Goal: Task Accomplishment & Management: Manage account settings

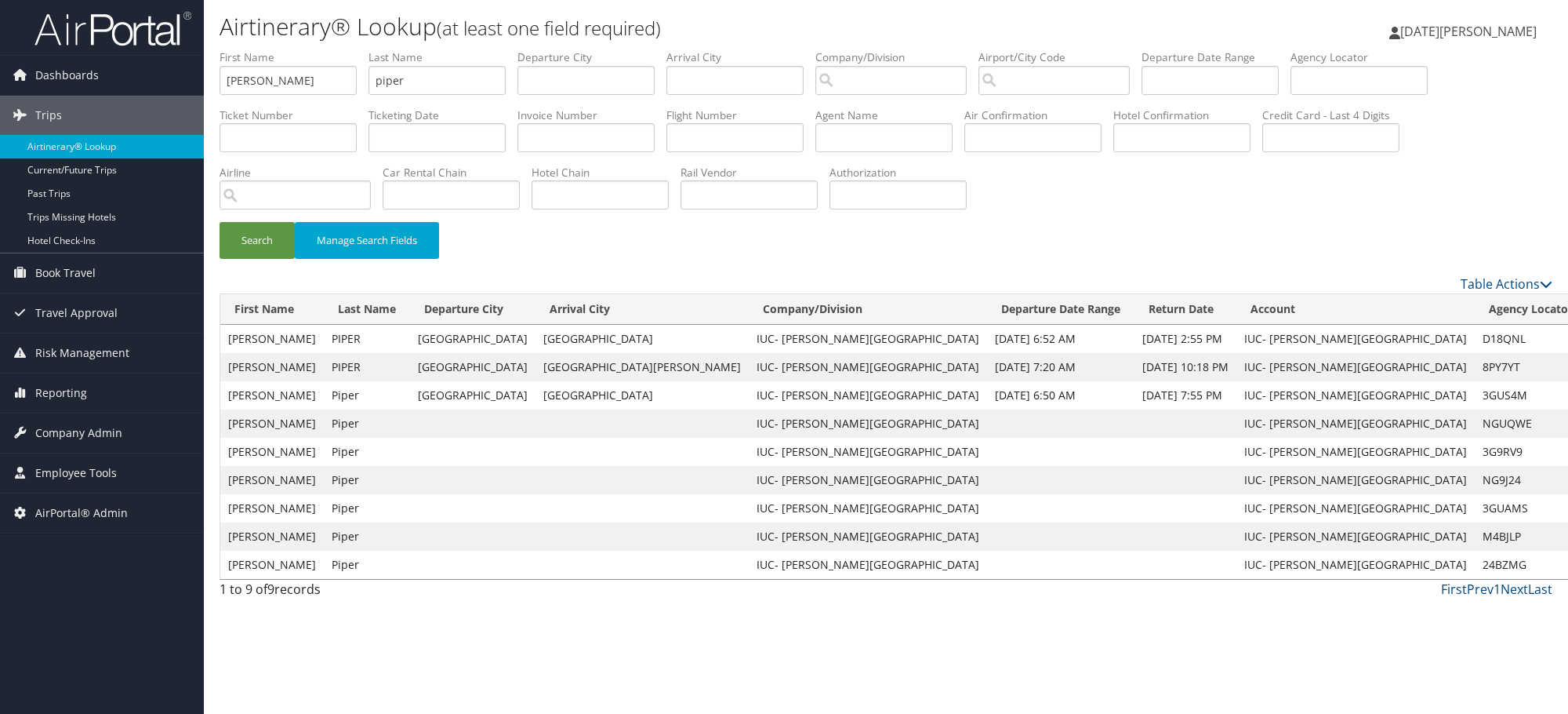
click at [1026, 253] on div "Search Manage Search Fields" at bounding box center [885, 248] width 1356 height 53
click at [64, 421] on span "Company Admin" at bounding box center [79, 433] width 87 height 39
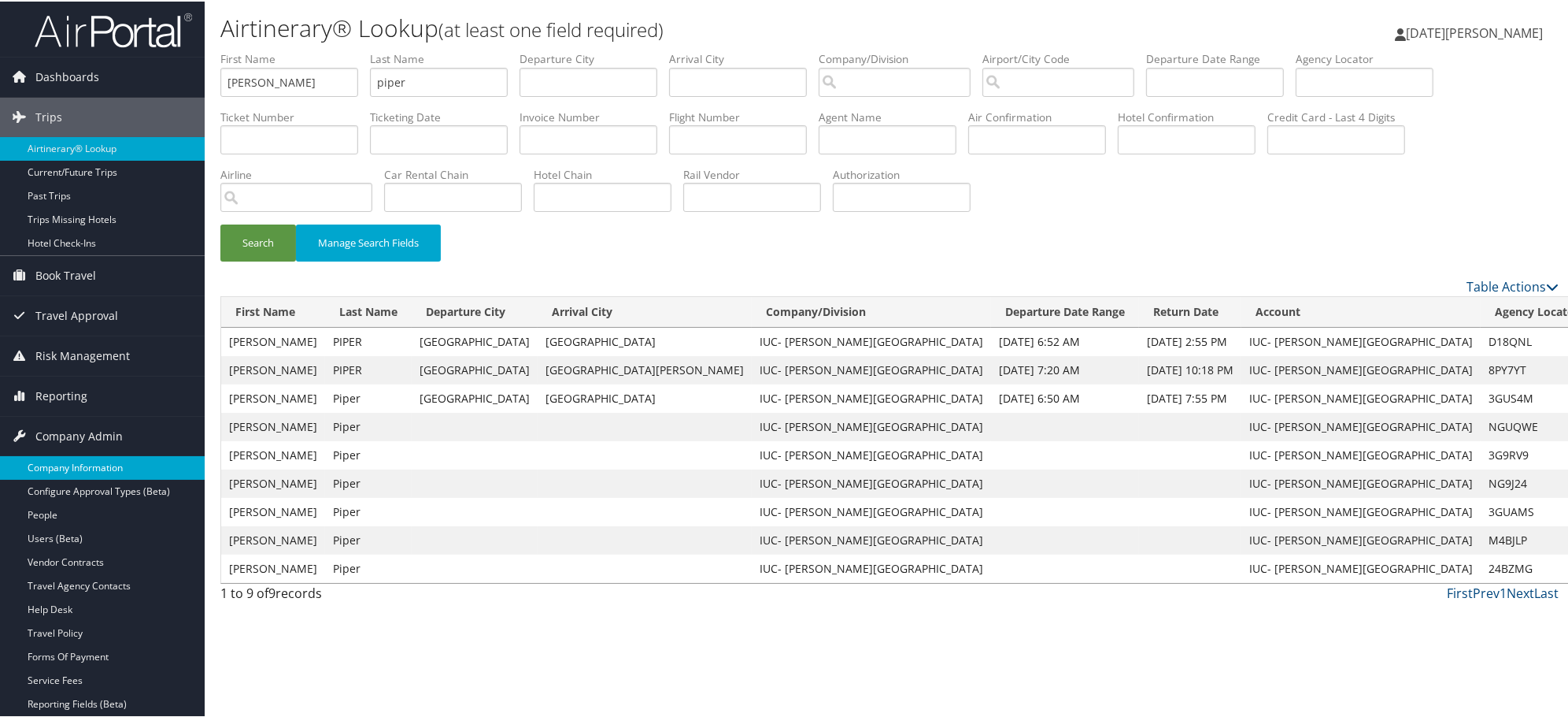
click at [65, 467] on link "Company Information" at bounding box center [102, 466] width 204 height 24
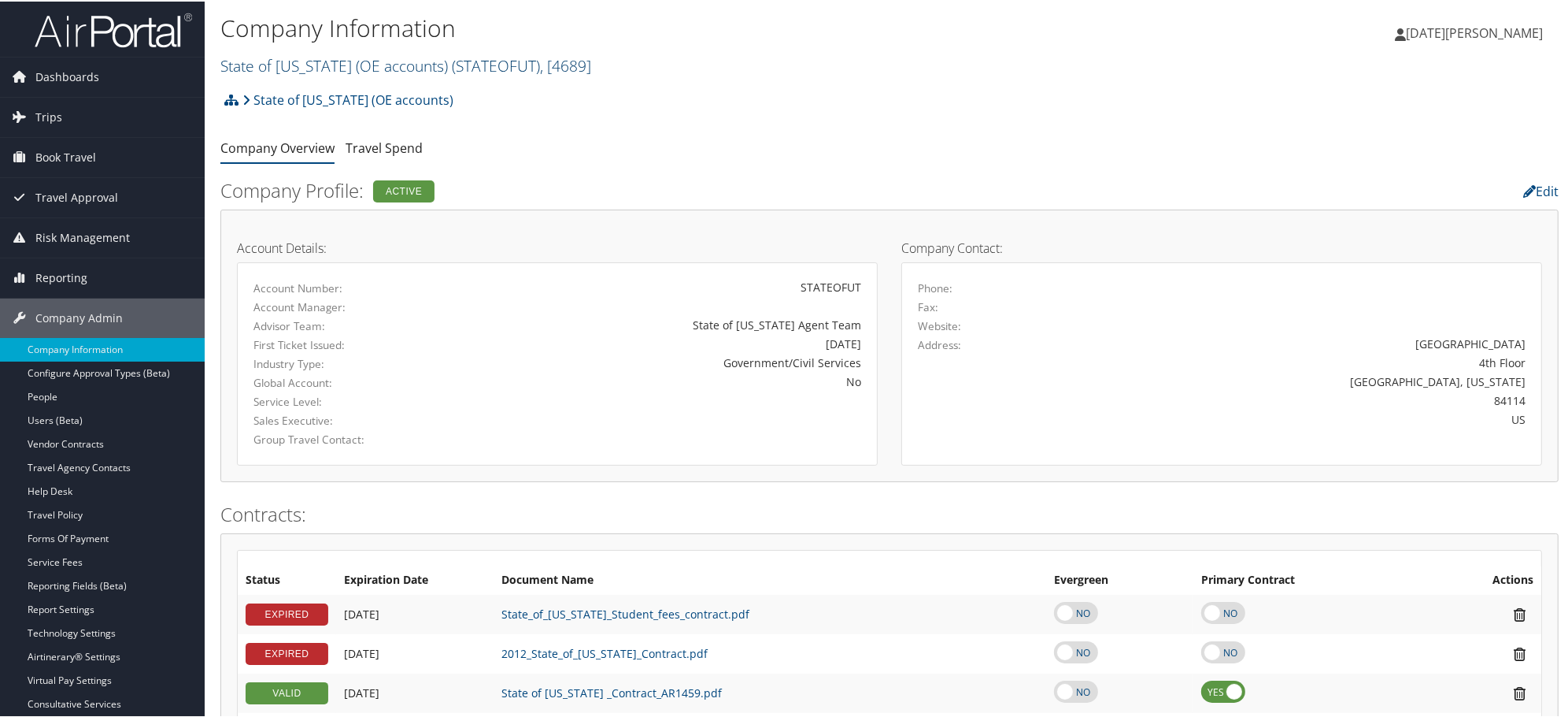
click at [277, 56] on link "State of Utah (OE accounts) ( STATEOFUT ) , [ 4689 ]" at bounding box center [406, 64] width 371 height 21
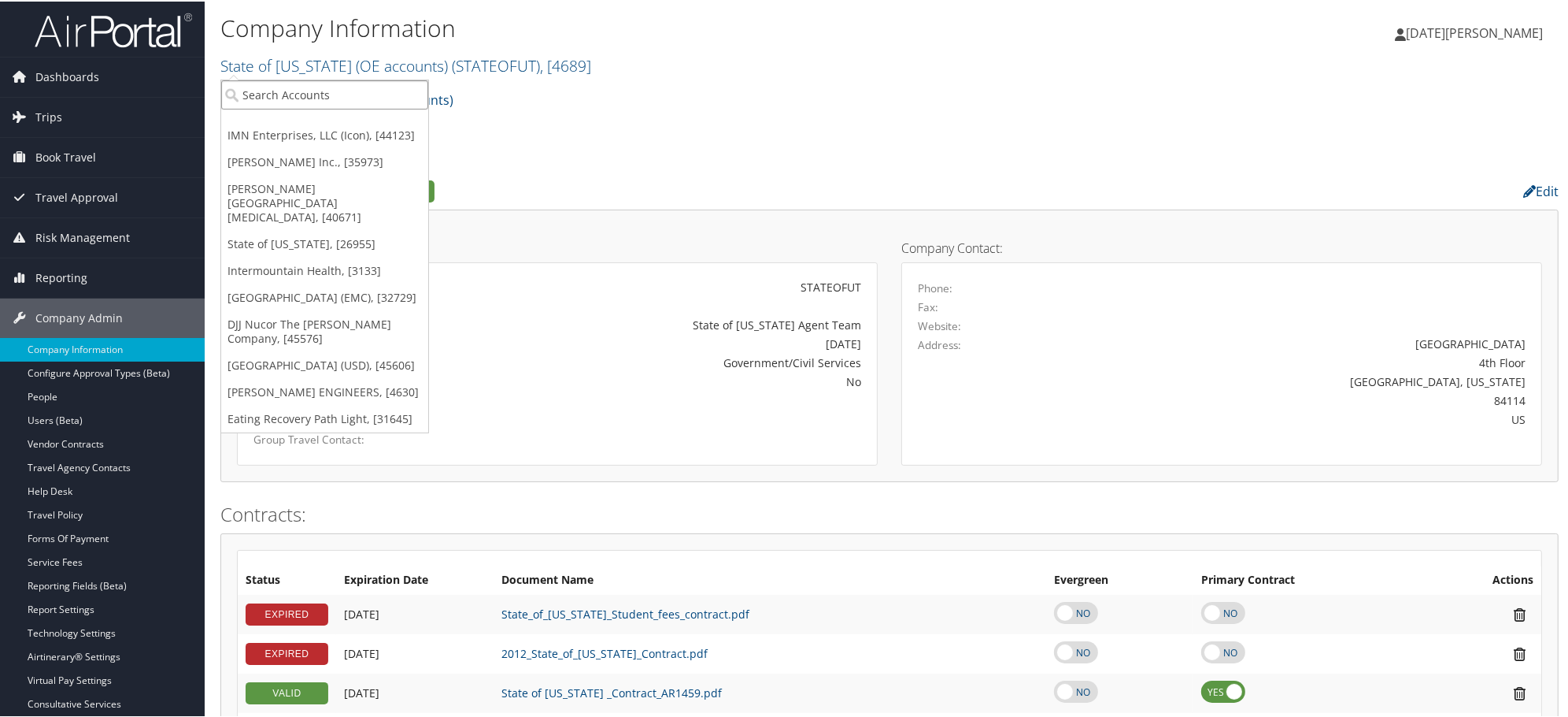
click at [285, 88] on input "search" at bounding box center [324, 93] width 207 height 29
paste input "302099"
type input "302099"
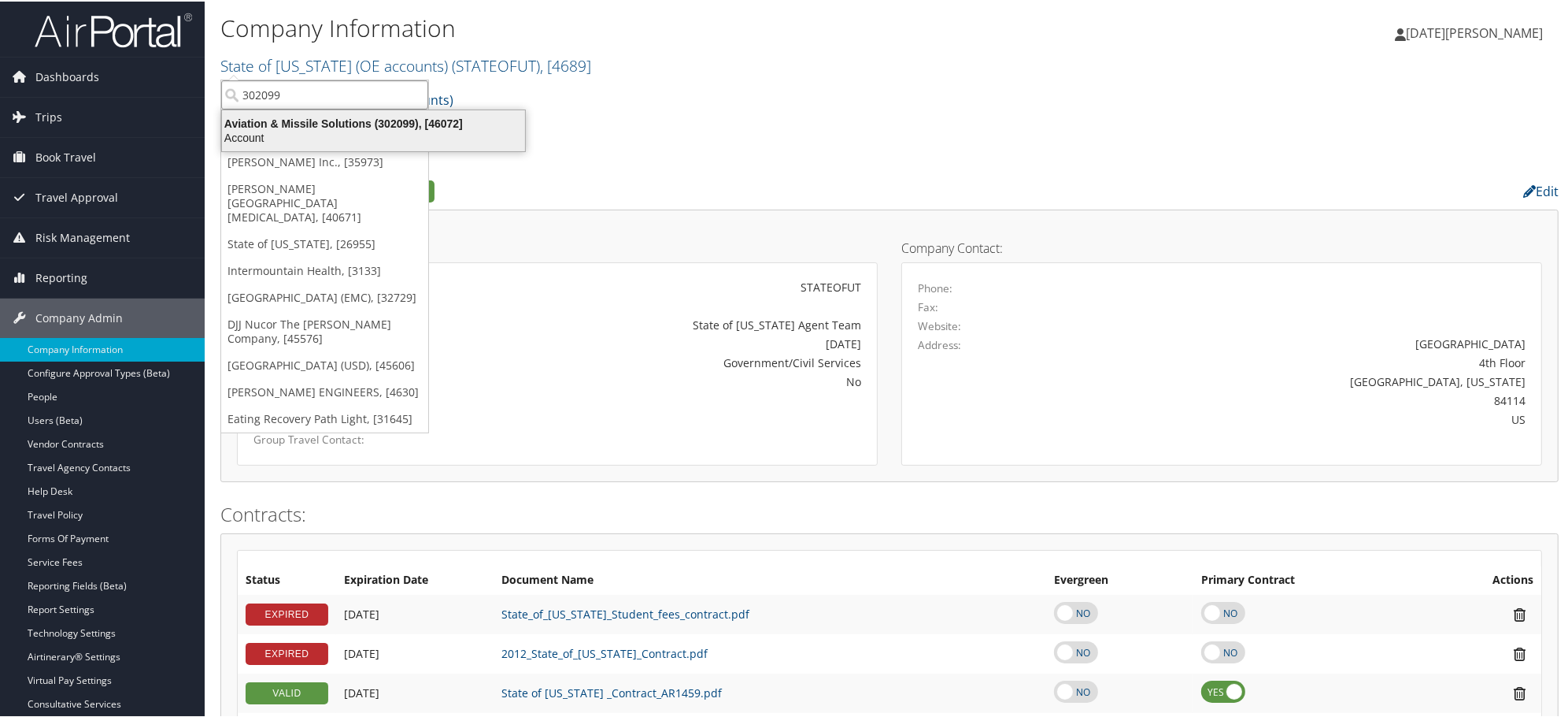
click at [268, 124] on div "Aviation & Missile Solutions (302099), [46072]" at bounding box center [373, 122] width 322 height 14
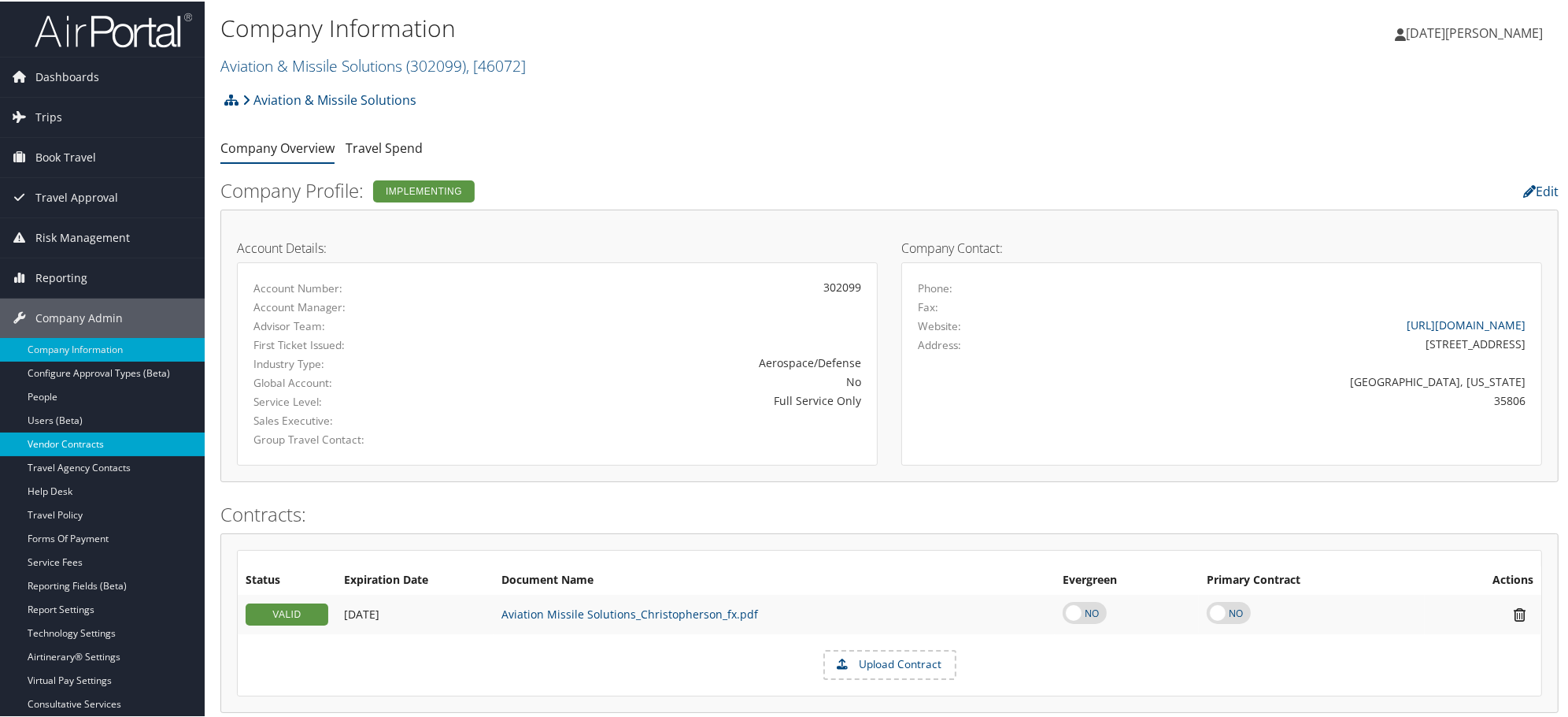
click at [55, 445] on link "Vendor Contracts" at bounding box center [102, 443] width 204 height 24
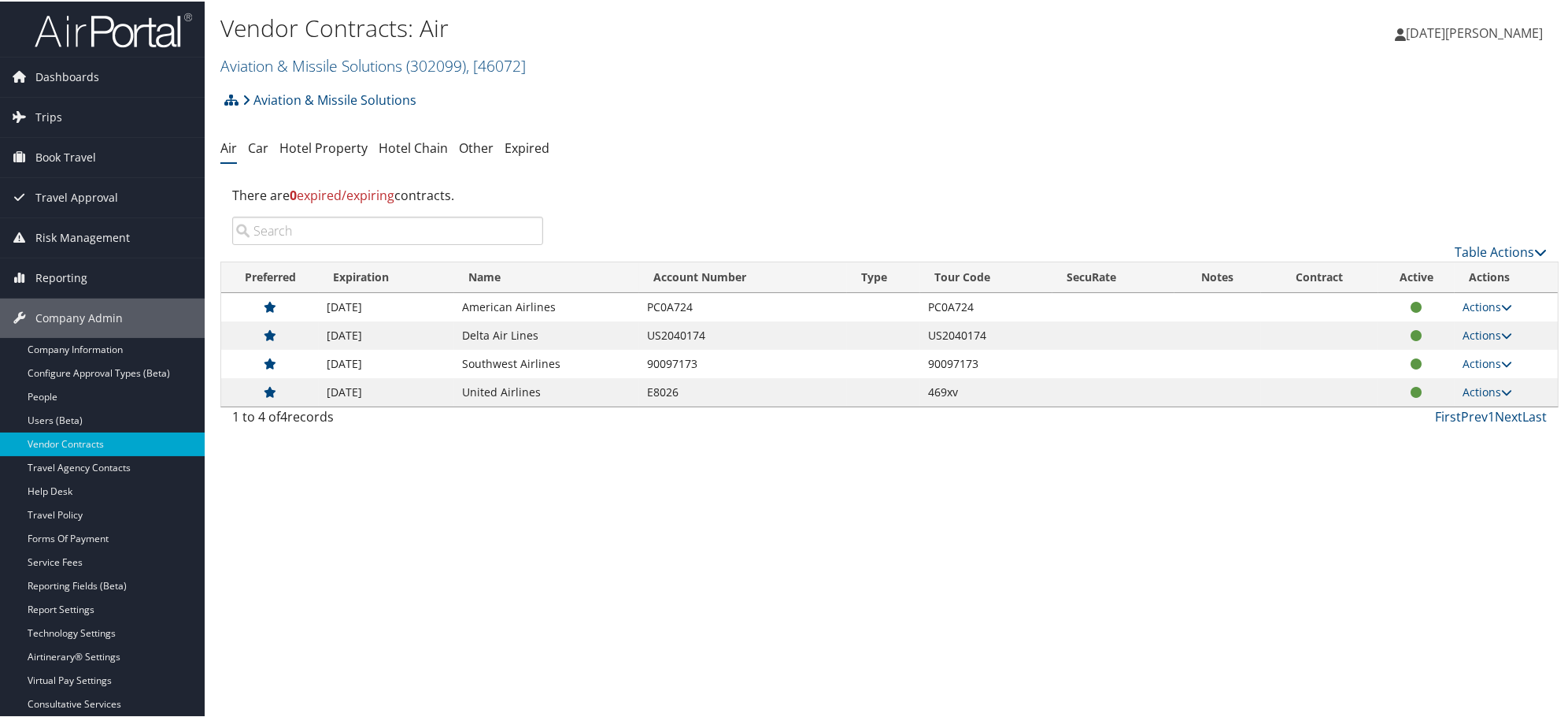
click at [658, 317] on td "PC0A724" at bounding box center [743, 306] width 208 height 28
click at [675, 305] on td "PC0A724" at bounding box center [743, 306] width 208 height 28
click at [1476, 313] on td "Actions View Contracts Edit Contract Delete" at bounding box center [1506, 306] width 103 height 28
click at [1472, 304] on link "Actions" at bounding box center [1487, 305] width 50 height 15
click at [1437, 353] on link "Edit Contract" at bounding box center [1450, 355] width 105 height 27
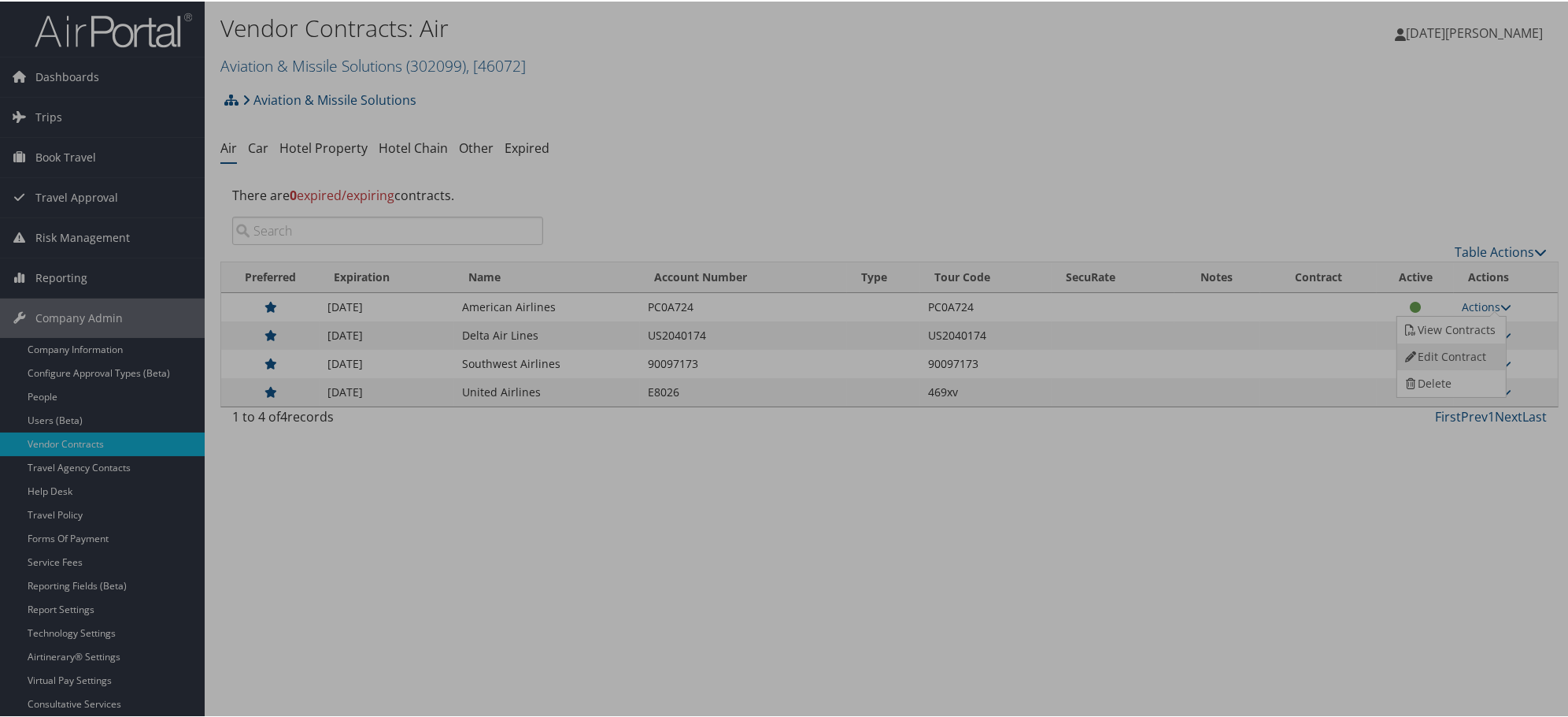
select select "[object Object]"
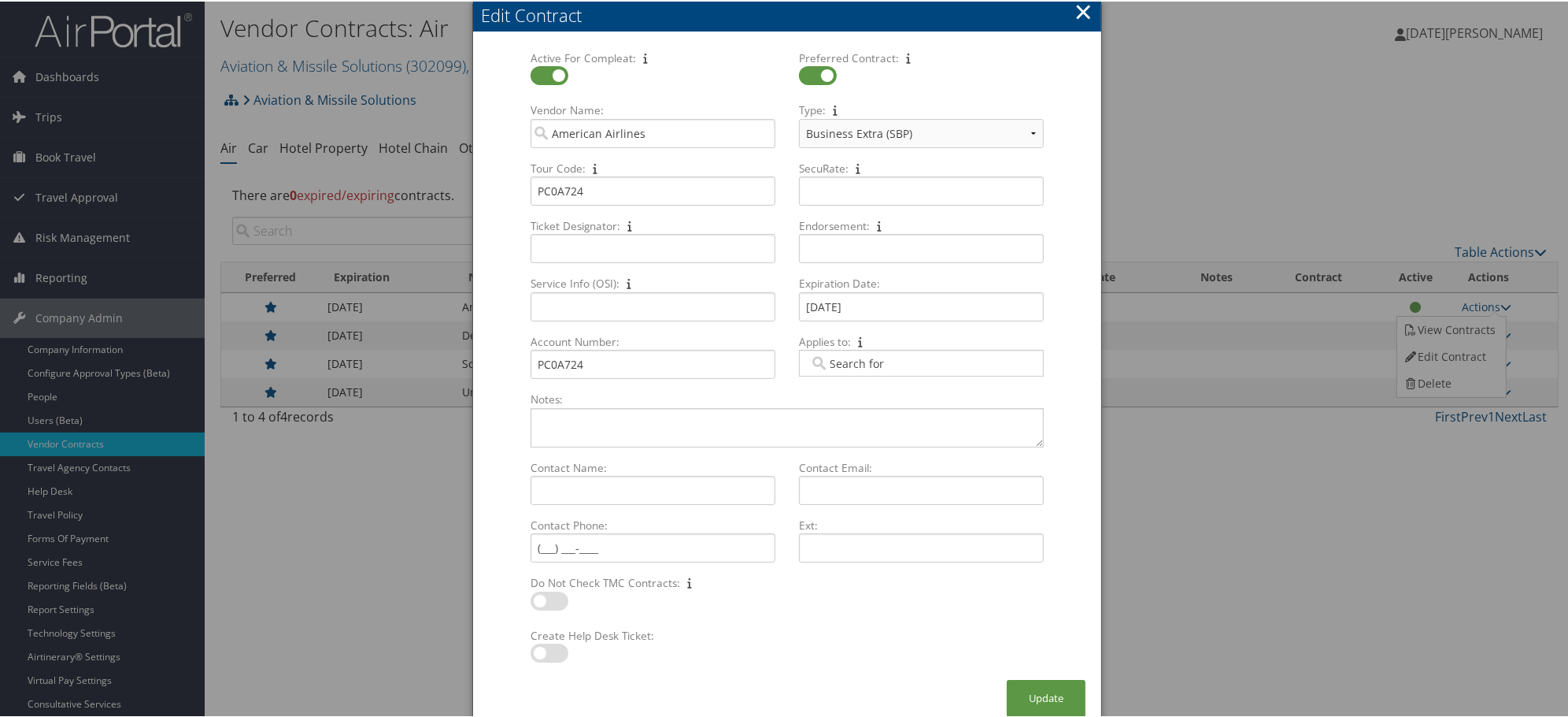
click at [1079, 8] on button "×" at bounding box center [1083, 10] width 18 height 32
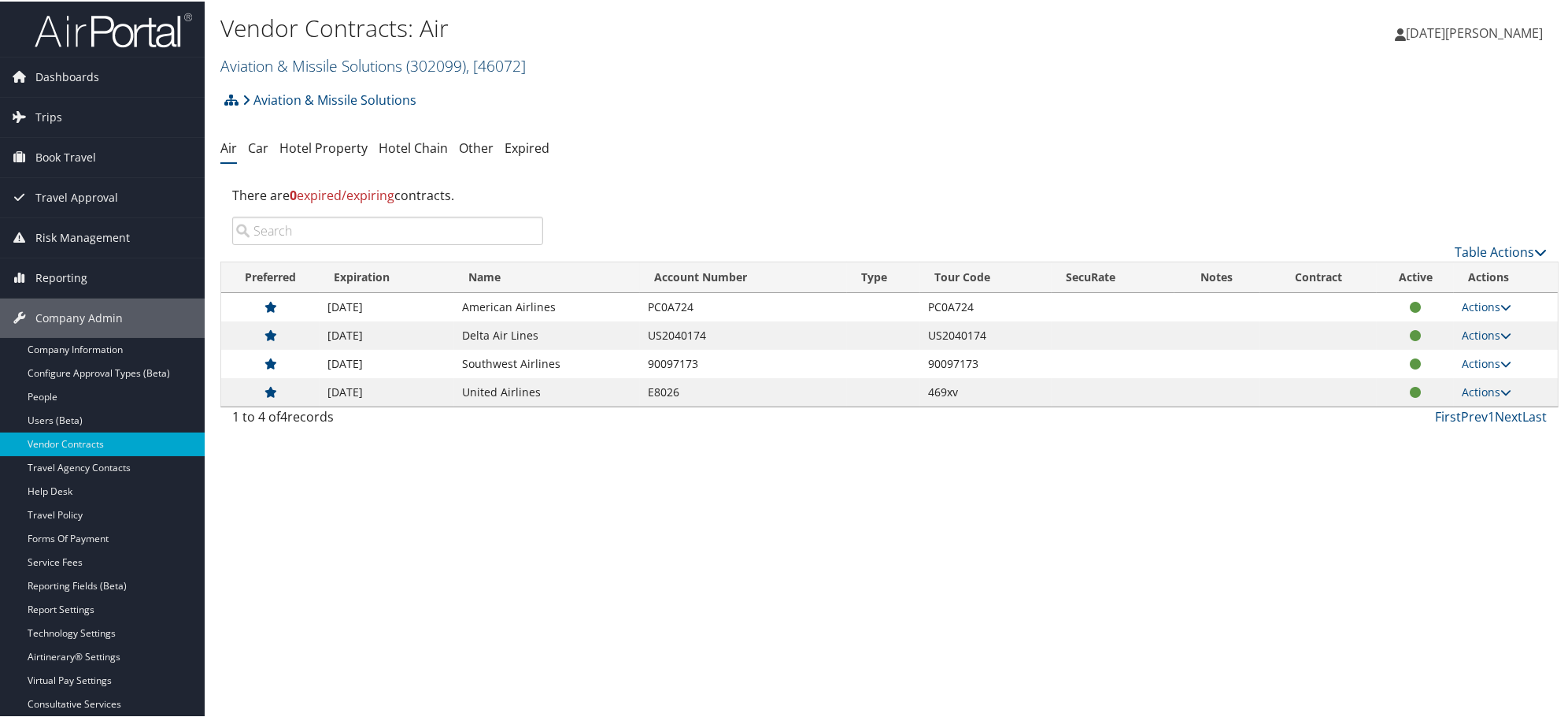
click at [294, 63] on link "Aviation & Missile Solutions ( 302099 ) , [ 46072 ]" at bounding box center [372, 64] width 305 height 21
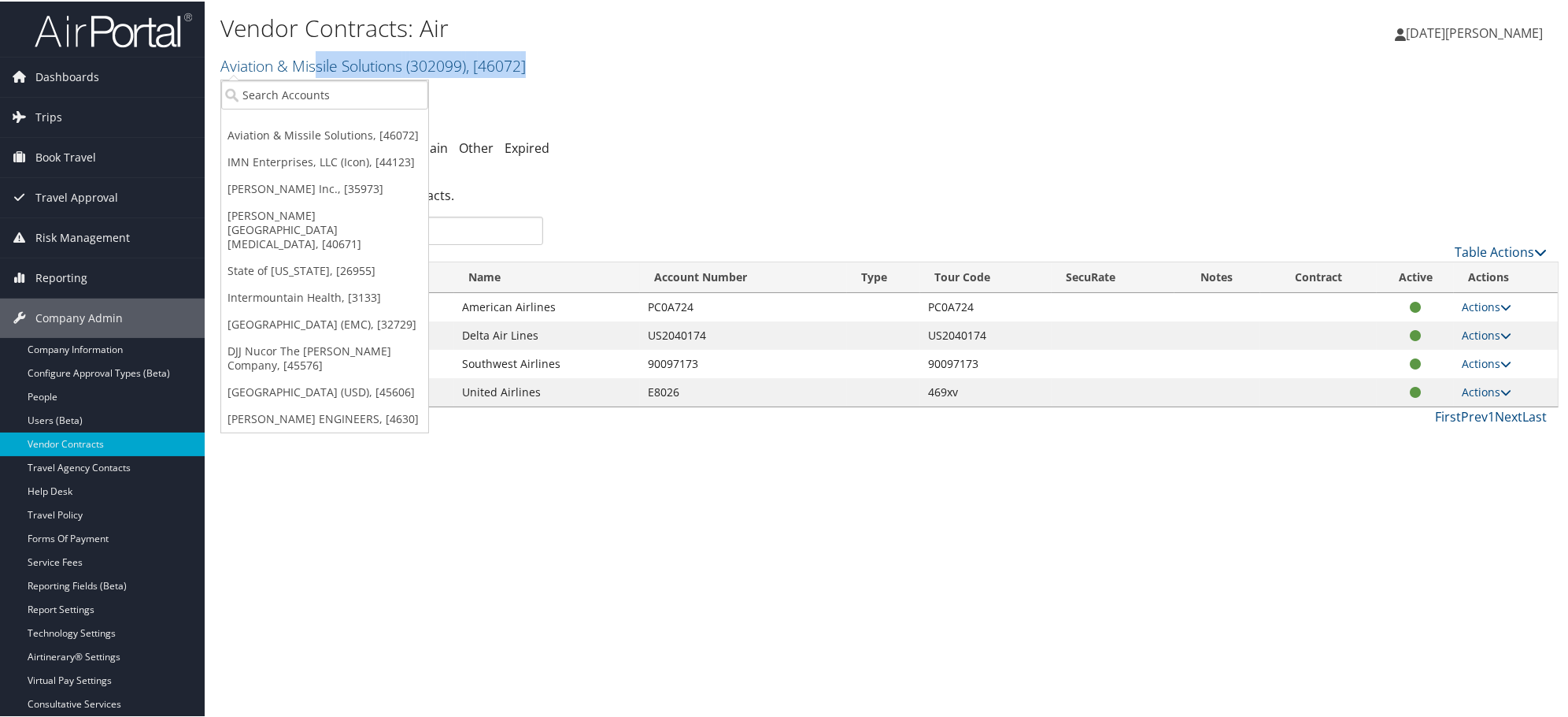
click at [312, 77] on div "Vendor Contracts: Air Aviation & Missile Solutions ( 302099 ) , [ 46072 ] Aviat…" at bounding box center [666, 45] width 892 height 75
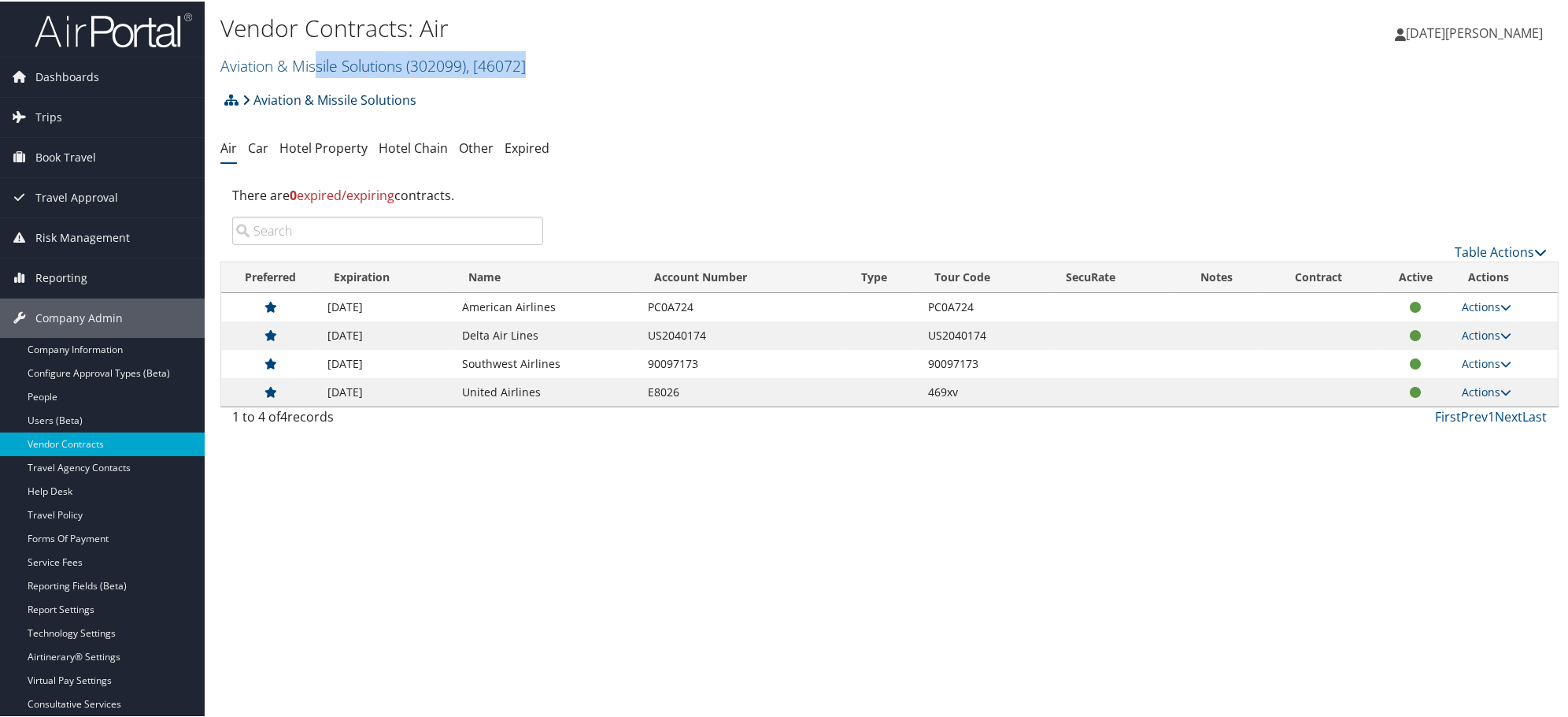
click at [319, 84] on link "Aviation & Missile Solutions" at bounding box center [329, 99] width 174 height 32
click at [288, 58] on link "Aviation & Missile Solutions ( 302099 ) , [ 46072 ]" at bounding box center [372, 64] width 305 height 21
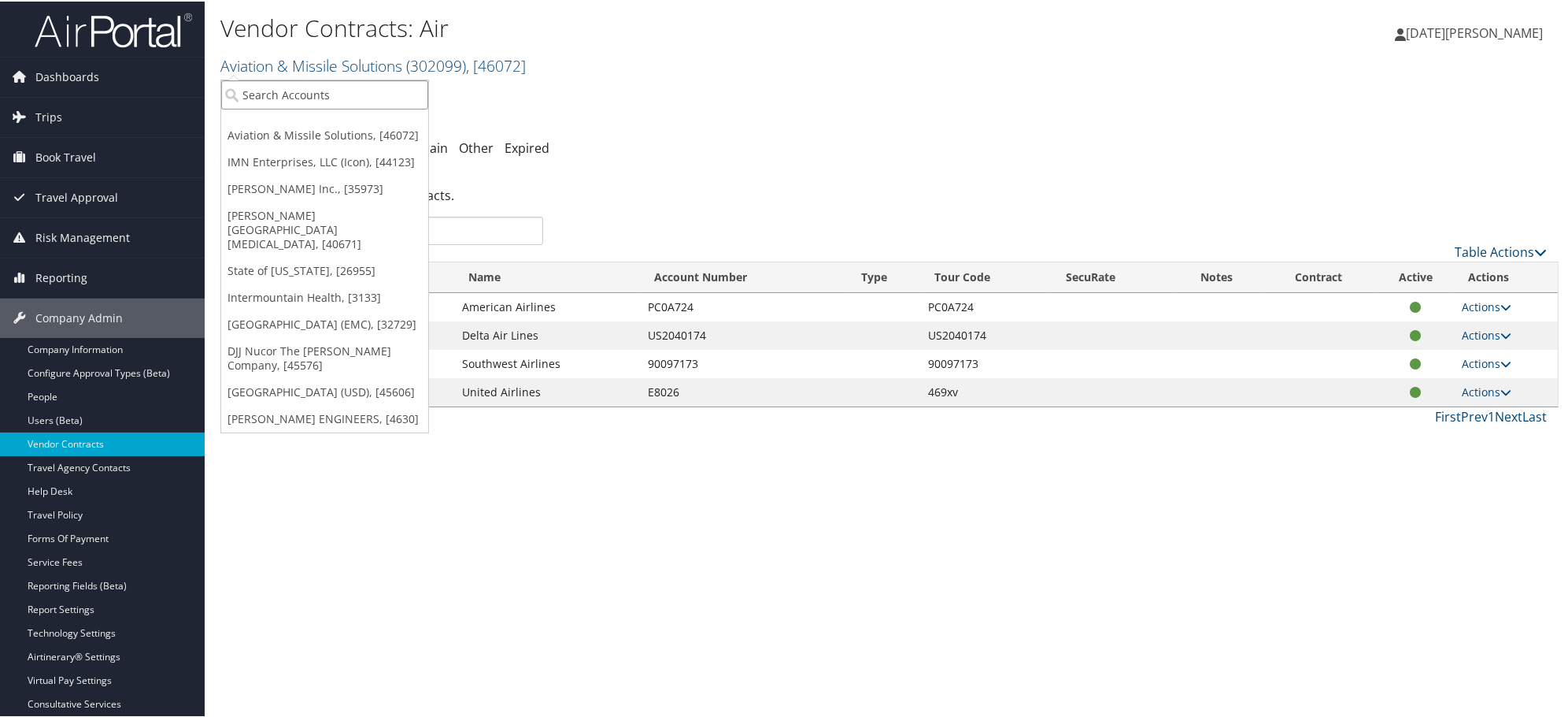
click at [288, 82] on input "search" at bounding box center [324, 93] width 207 height 29
paste input "OS-314898"
type input "OS-314898"
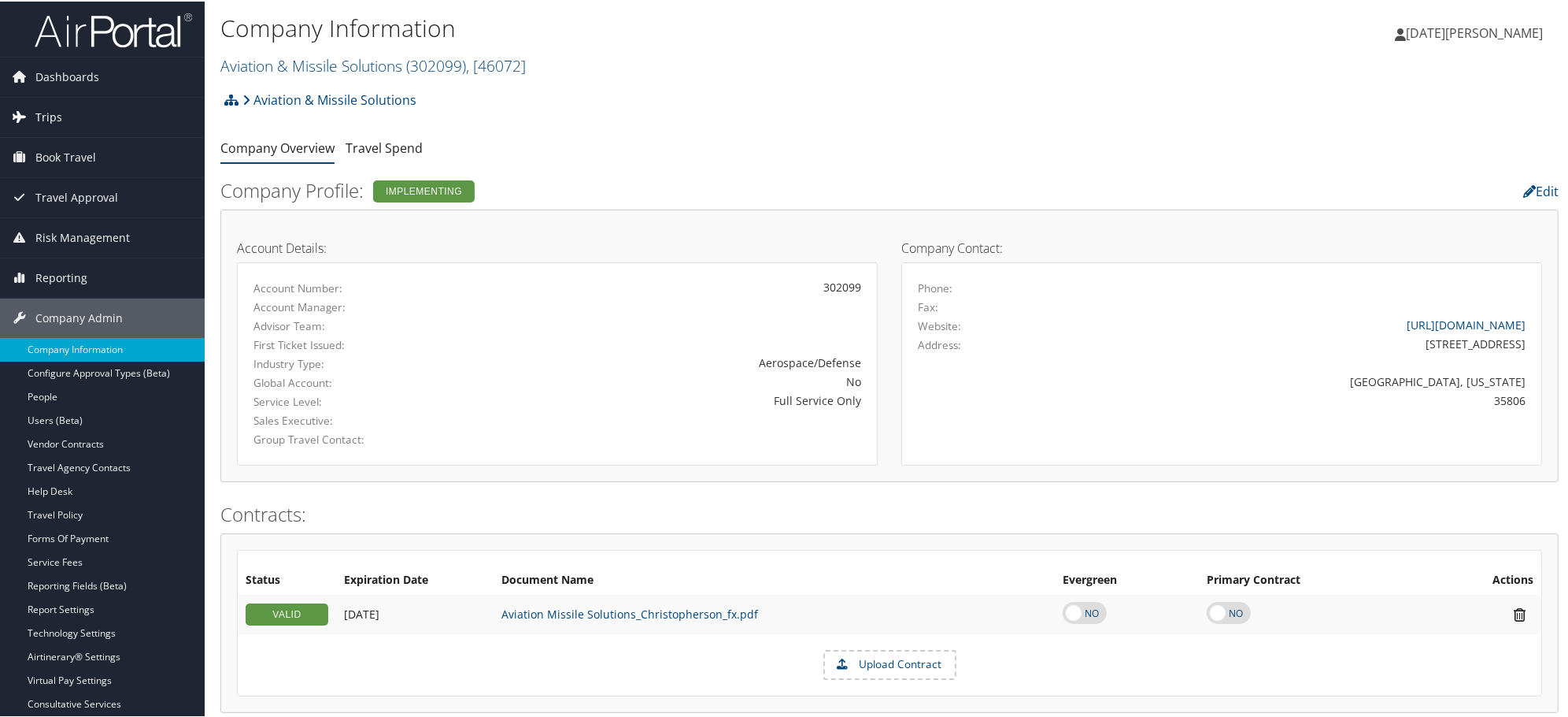
click at [59, 104] on span "Trips" at bounding box center [49, 116] width 27 height 39
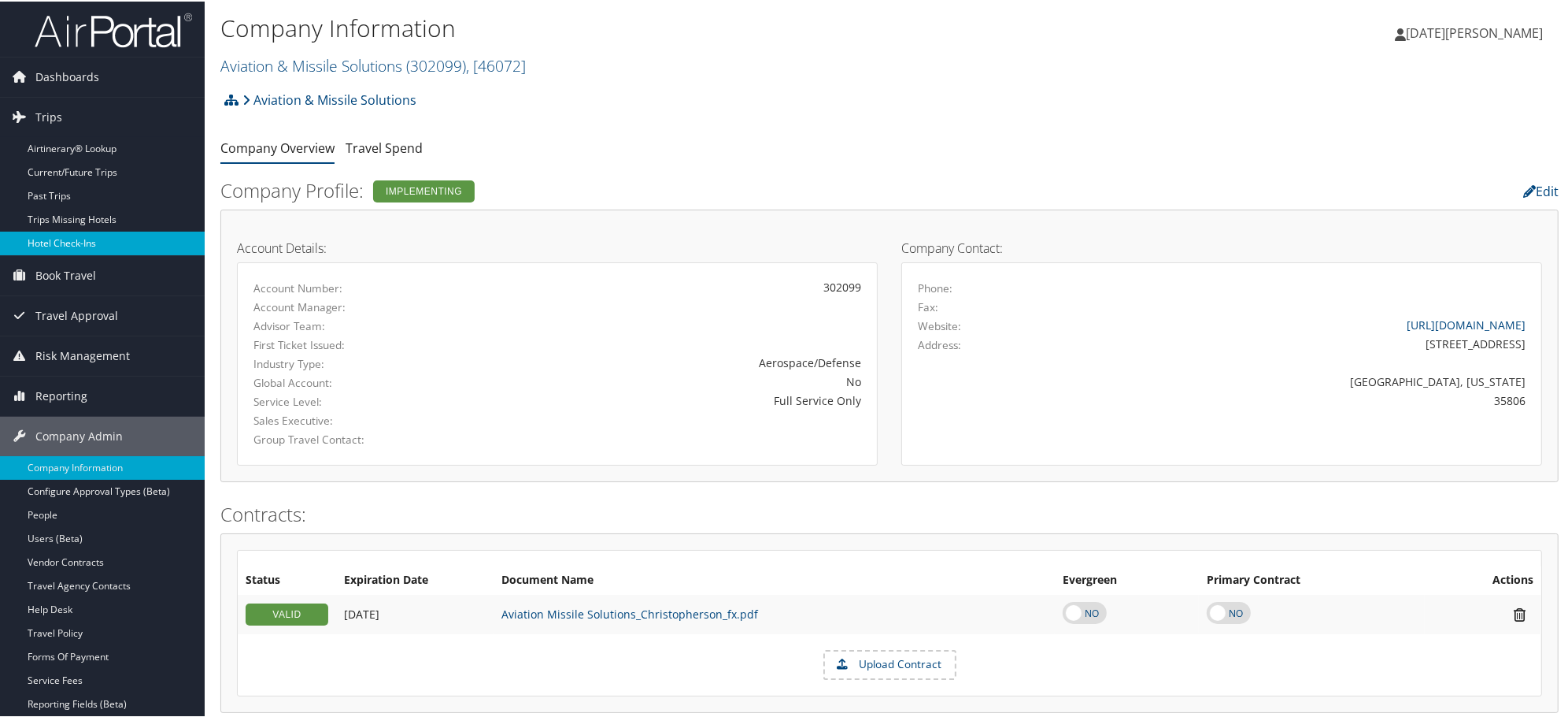
click at [60, 244] on link "Hotel Check-ins" at bounding box center [102, 242] width 204 height 24
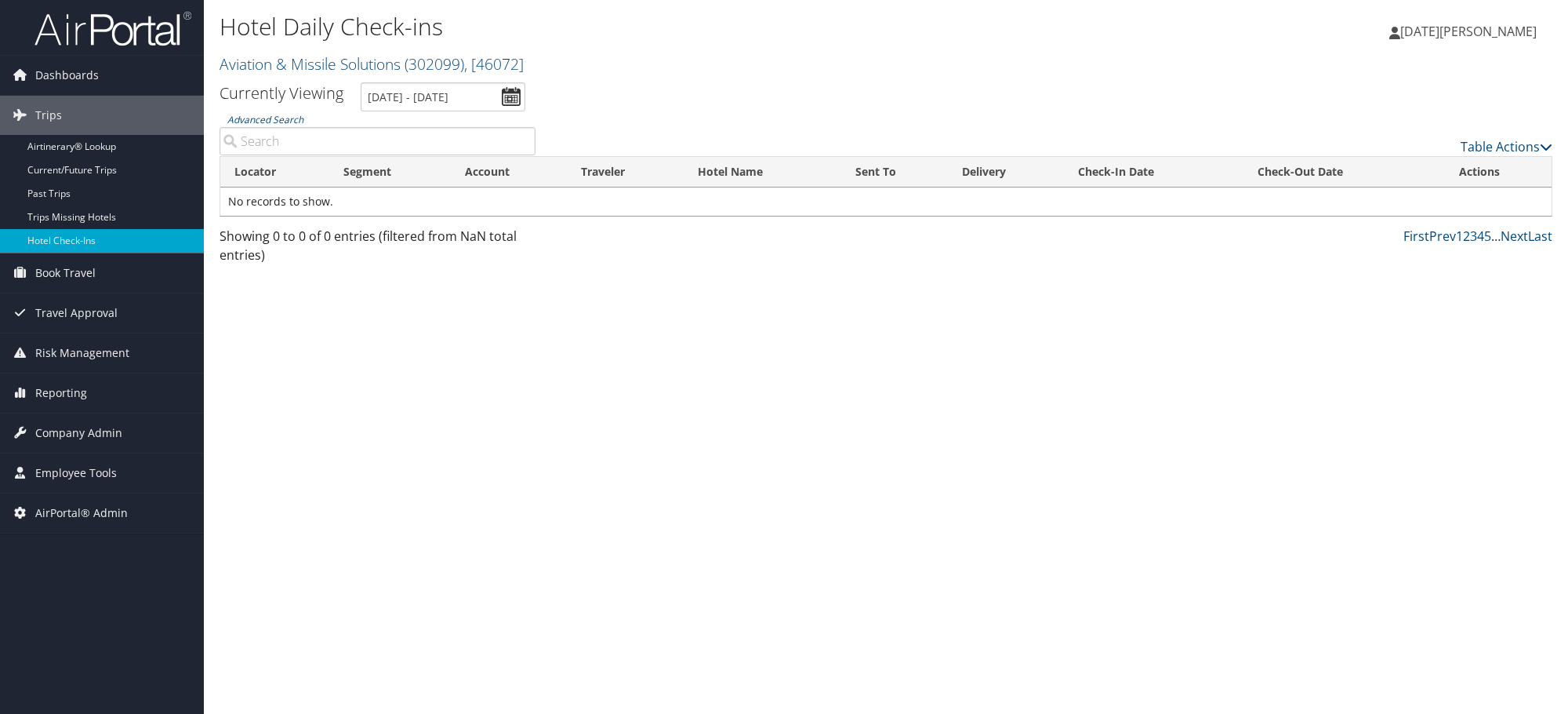
click at [356, 145] on input "Advanced Search" at bounding box center [377, 142] width 316 height 28
paste input "WEBASTO ROOF"
type input "WEBASTO ROOF"
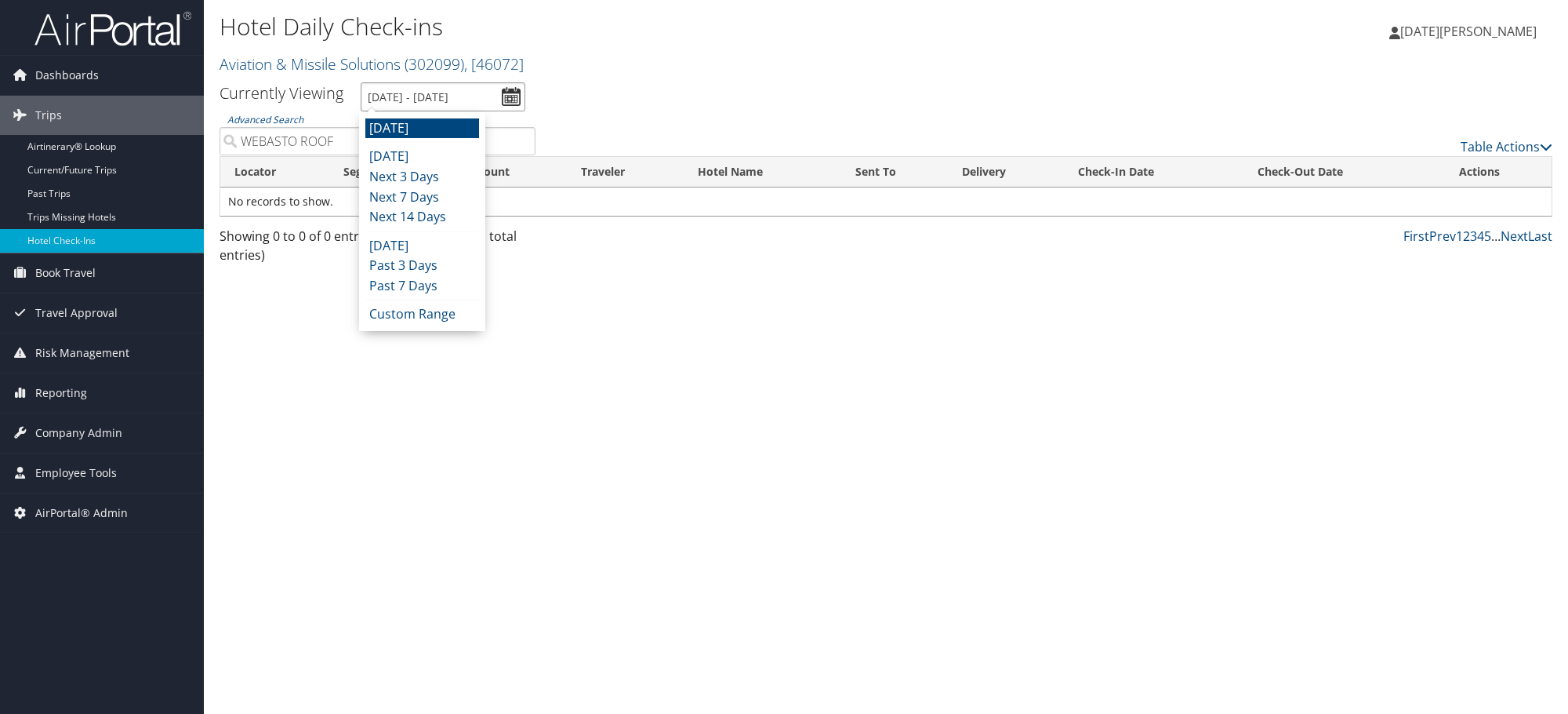
click at [513, 99] on input "10/7/2025 - 10/7/2025" at bounding box center [442, 97] width 164 height 29
click at [397, 289] on li "Past 7 Days" at bounding box center [422, 286] width 114 height 20
type input "9/29/2025 - 10/6/2025"
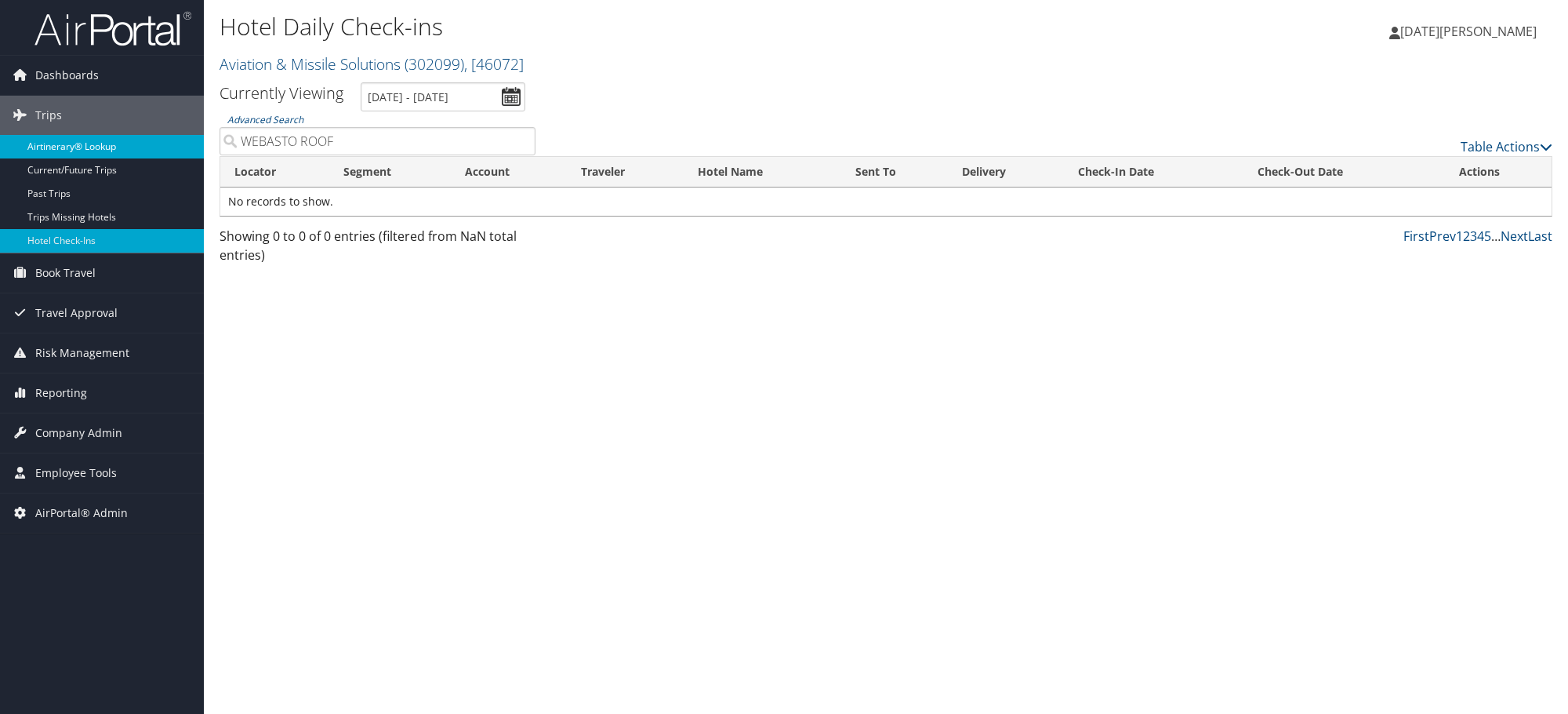
click at [64, 147] on link "Airtinerary® Lookup" at bounding box center [101, 147] width 204 height 24
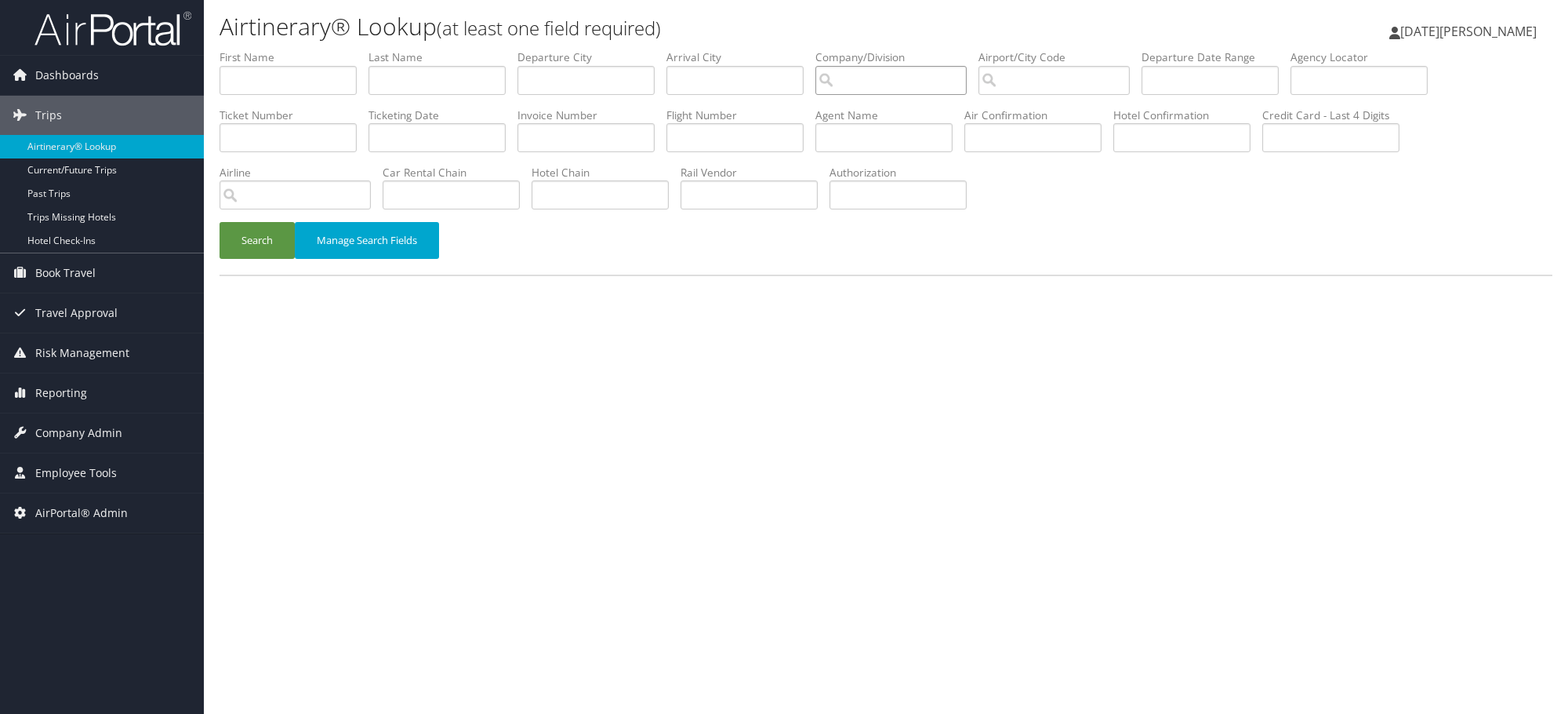
click at [914, 80] on input "search" at bounding box center [890, 80] width 151 height 29
paste input "WEBASTO ROOF"
click at [911, 111] on div "Webasto Roof Systems Inc. (2710)" at bounding box center [966, 110] width 226 height 16
type input "Webasto Roof Systems Inc."
click at [1185, 143] on input "text" at bounding box center [1181, 138] width 138 height 29
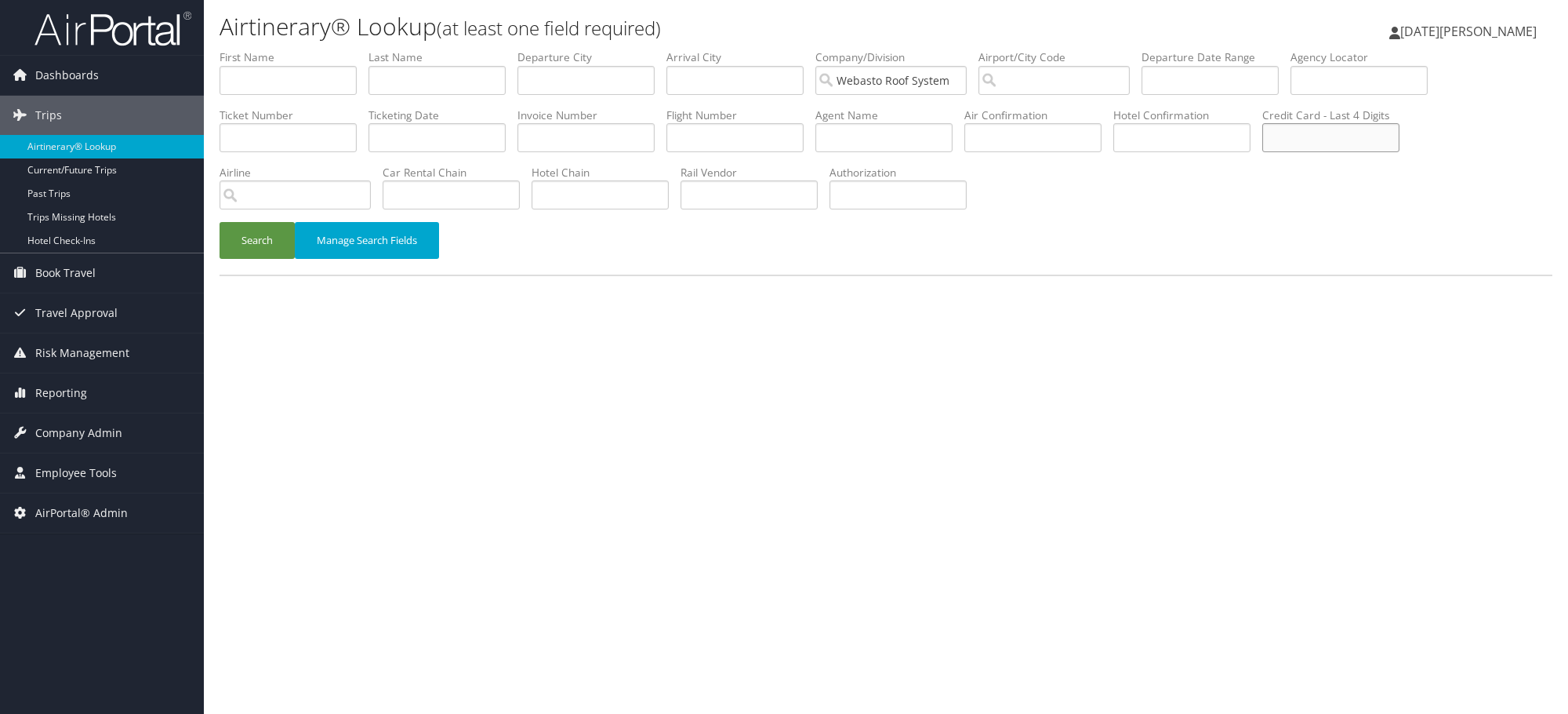
click at [1346, 142] on input "text" at bounding box center [1331, 138] width 138 height 29
click at [1362, 135] on input "text" at bounding box center [1331, 138] width 138 height 29
paste input "8176"
type input "8176"
click at [252, 236] on button "Search" at bounding box center [257, 240] width 75 height 37
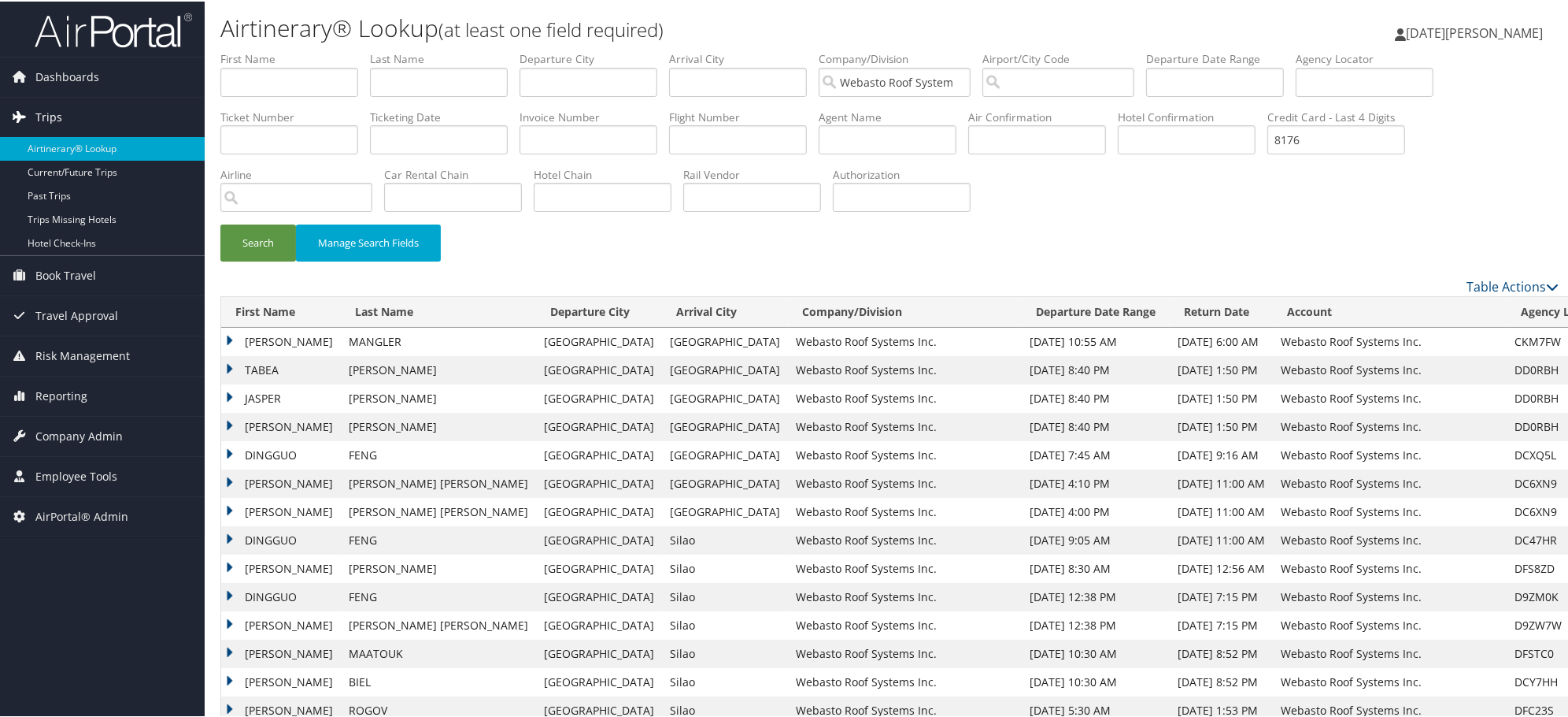
click at [37, 107] on span "Trips" at bounding box center [49, 116] width 27 height 39
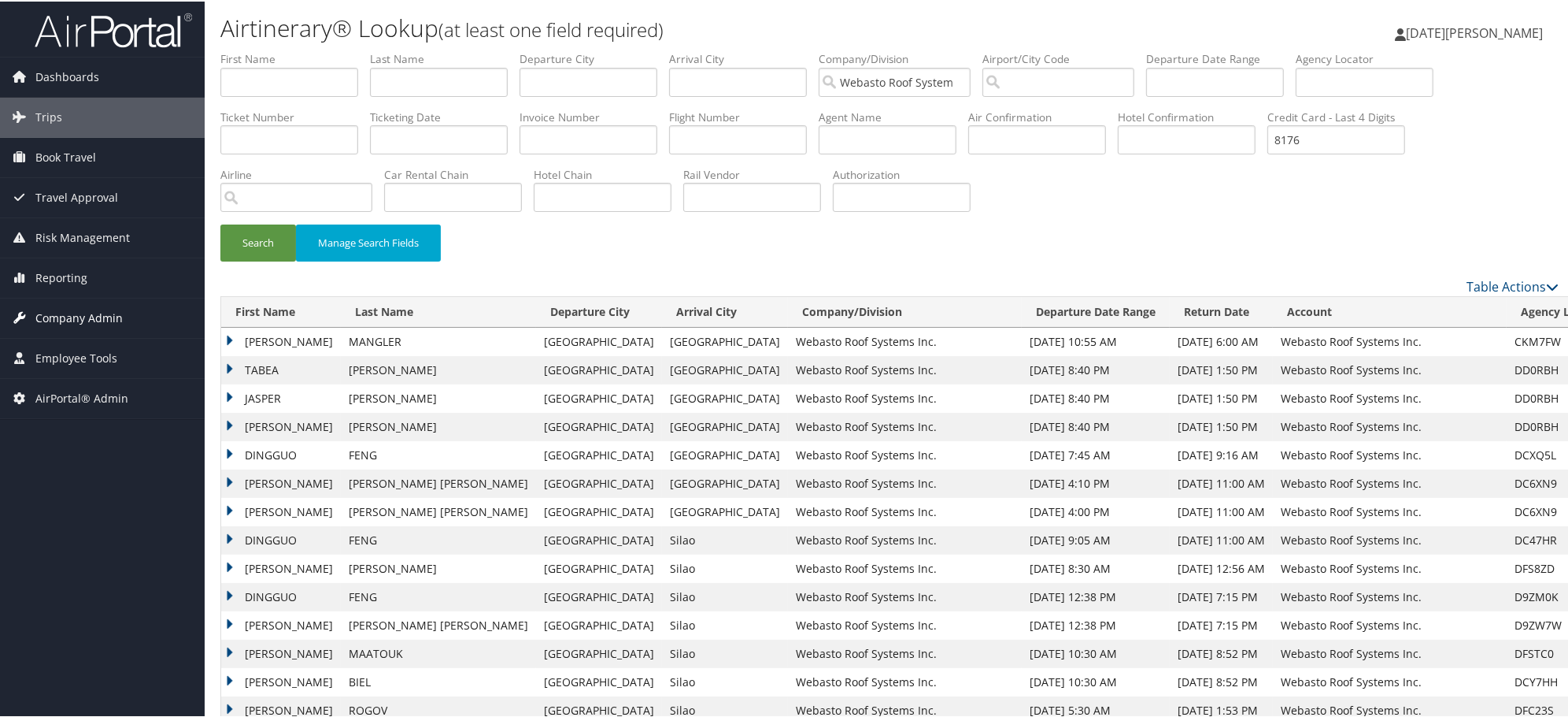
click at [76, 318] on span "Company Admin" at bounding box center [79, 317] width 88 height 39
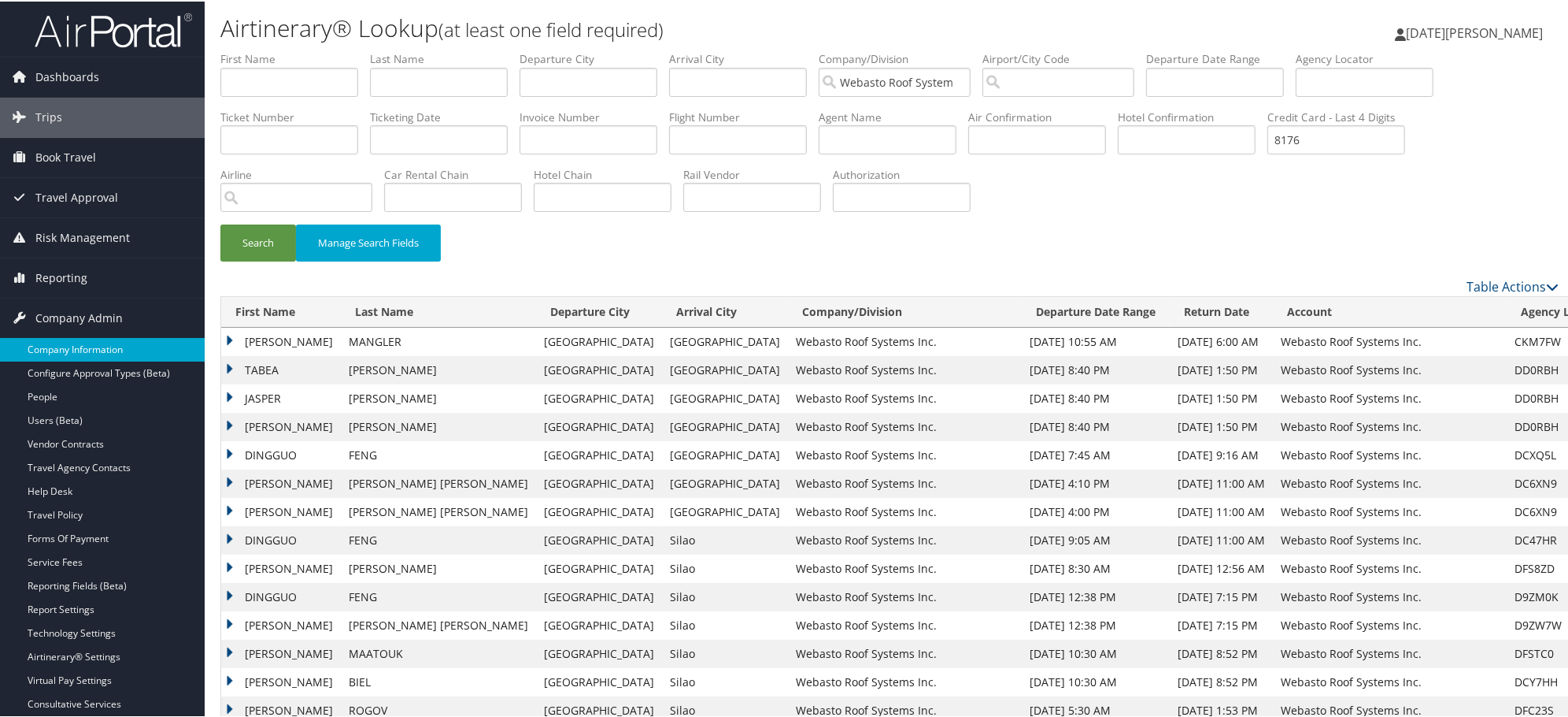
click at [76, 351] on link "Company Information" at bounding box center [102, 348] width 204 height 24
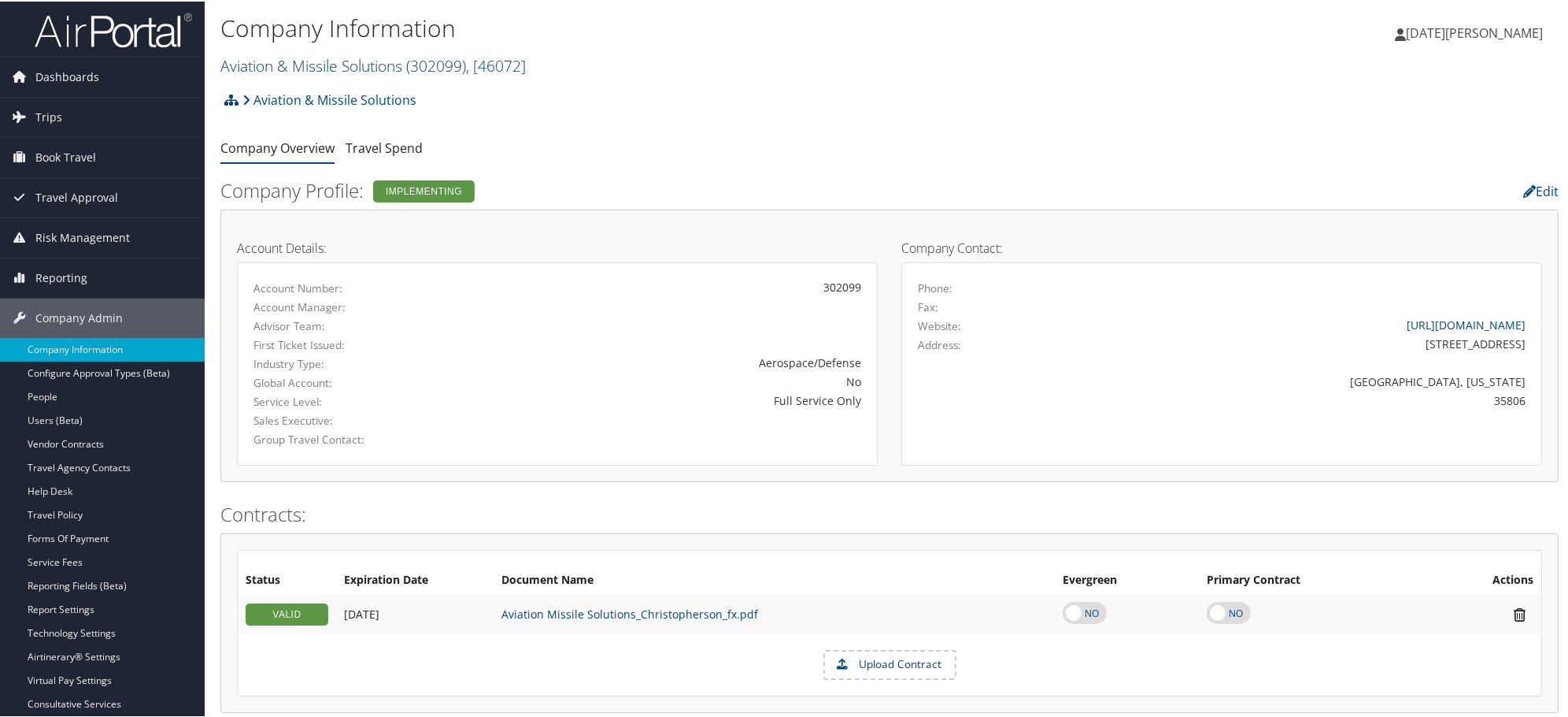
click at [391, 69] on link "Aviation & Missile Solutions ( 302099 ) , [ 46072 ]" at bounding box center [372, 64] width 305 height 21
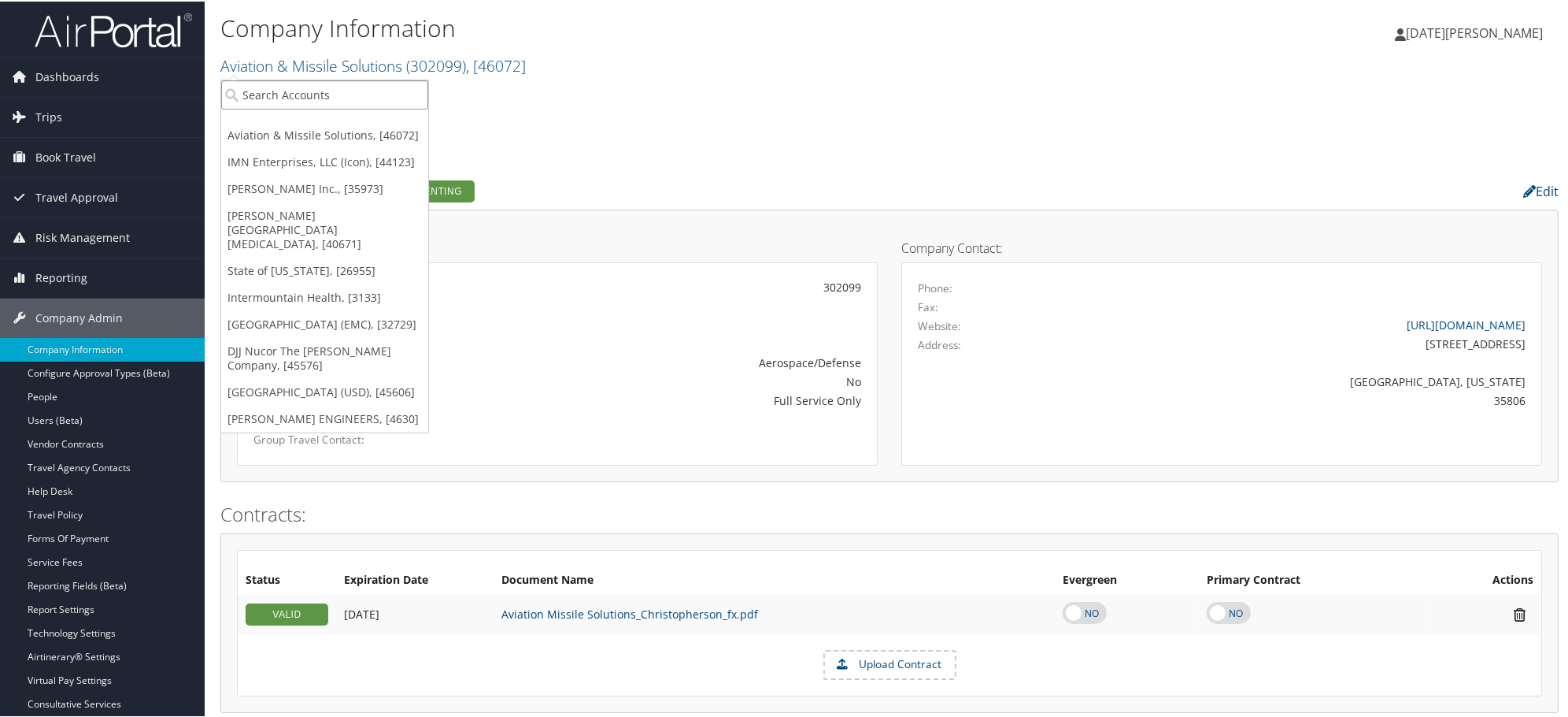
click at [365, 88] on input "search" at bounding box center [324, 93] width 207 height 29
paste input "302100E"
type input "302100E"
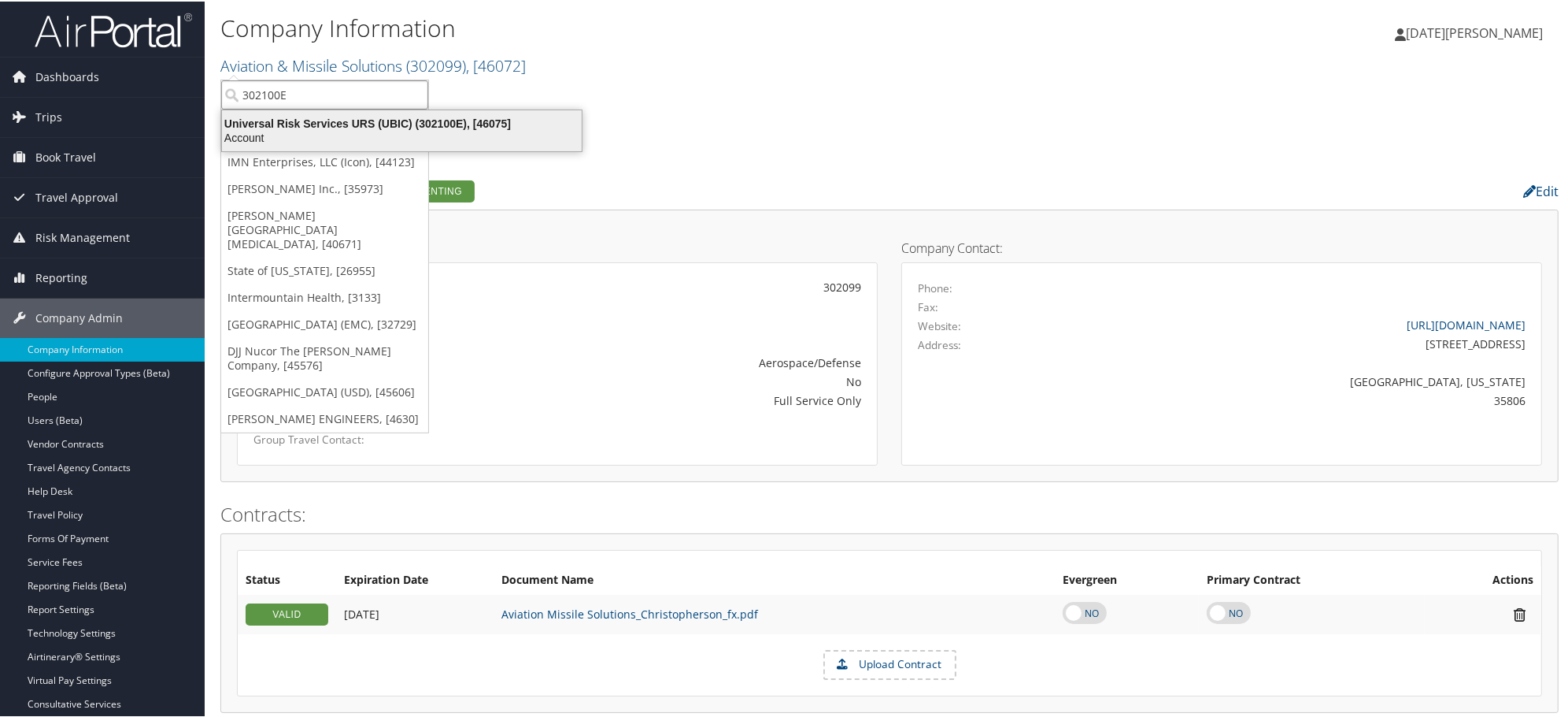
click at [342, 118] on div "Universal Risk Services URS (UBIC) (302100E), [46075]" at bounding box center [402, 122] width 379 height 14
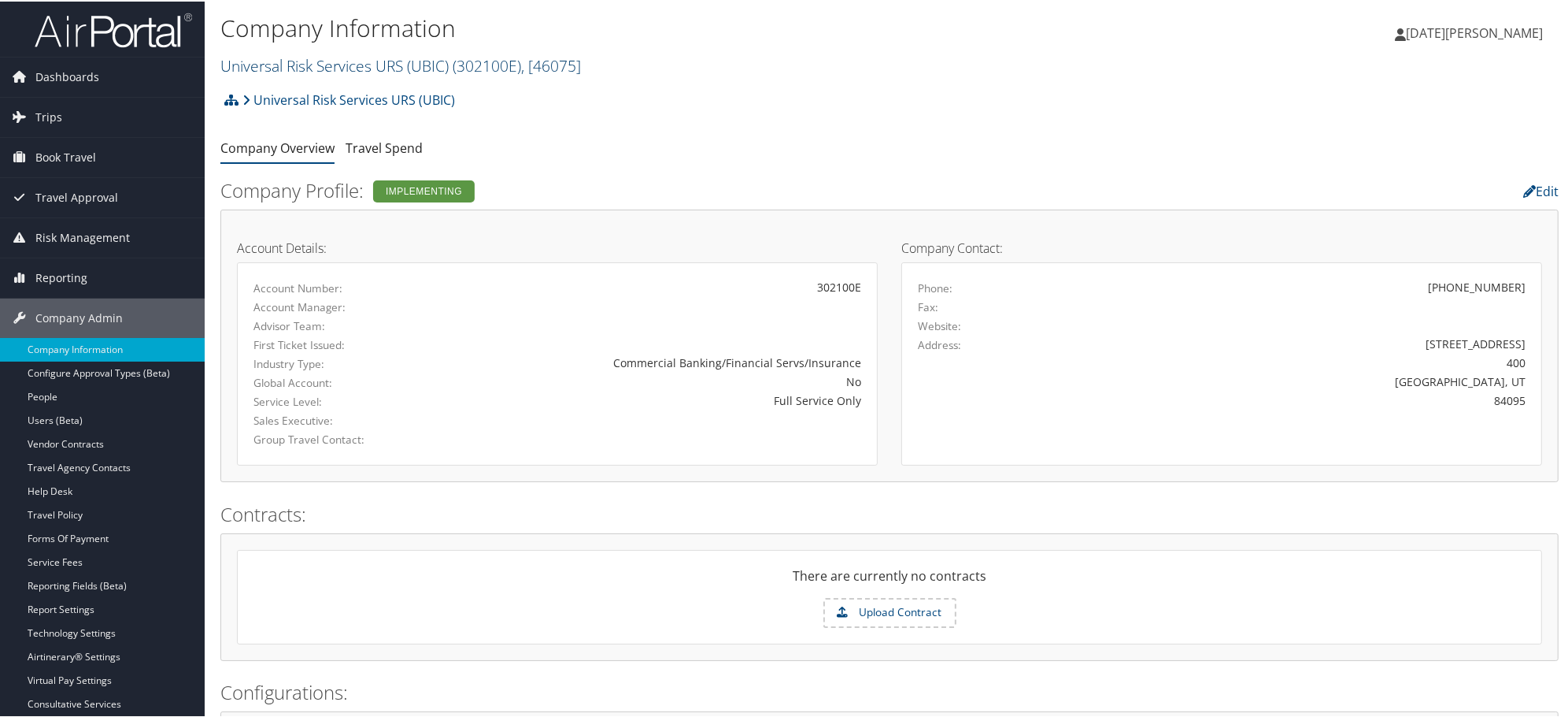
click at [373, 66] on link "Universal Risk Services URS (UBIC) ( 302100E ) , [ 46075 ]" at bounding box center [400, 64] width 361 height 21
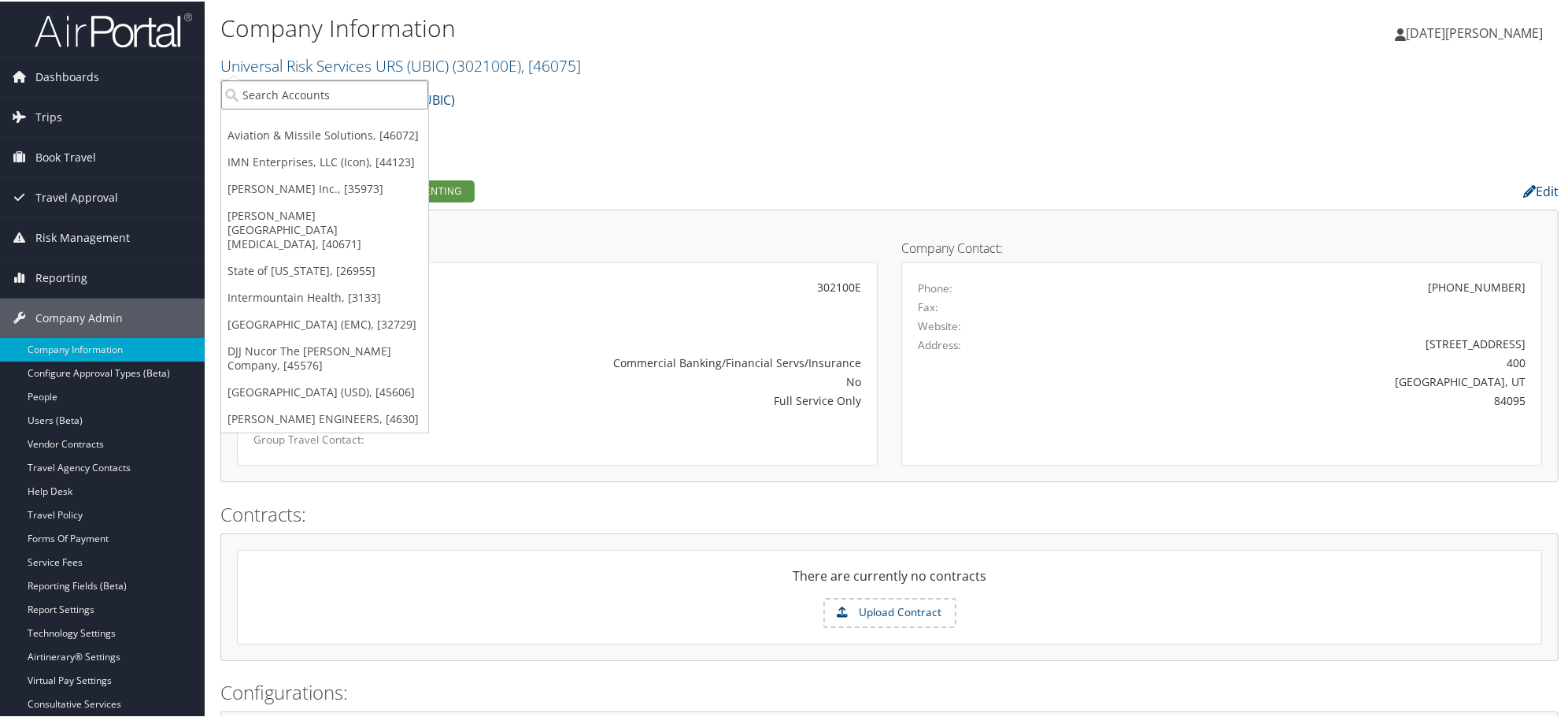
click at [366, 84] on input "search" at bounding box center [324, 93] width 207 height 29
paste input "GUBIC"
type input "GUBIC"
click at [868, 73] on h2 "Universal Risk Services URS (UBIC) ( 302100E ) , [ 46075 ]" at bounding box center [666, 63] width 892 height 27
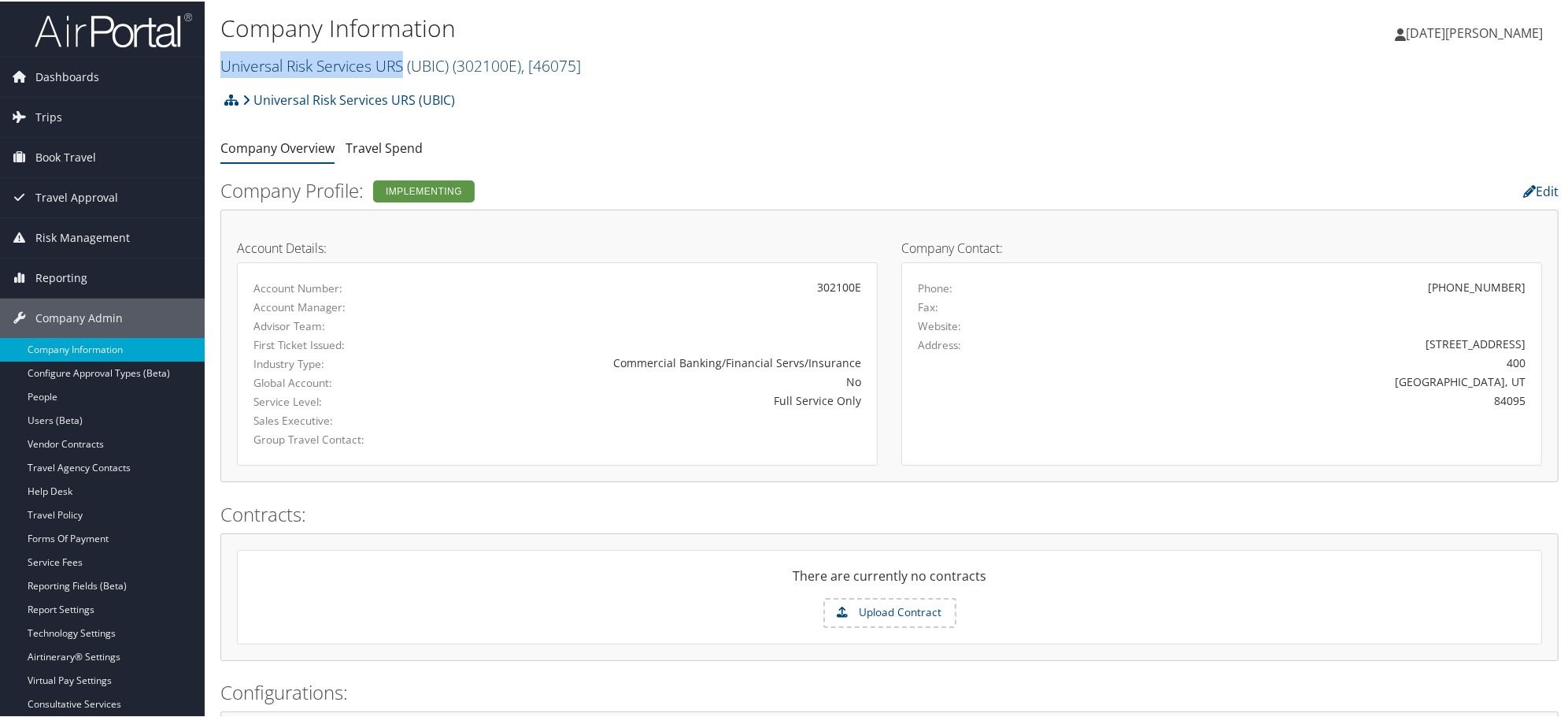
drag, startPoint x: 213, startPoint y: 58, endPoint x: 406, endPoint y: 68, distance: 193.3
click at [406, 68] on div "Company Information Universal Risk Services URS (UBIC) ( 302100E ) , [ 46075 ] …" at bounding box center [889, 41] width 1369 height 83
copy link "Universal Risk Services URS"
click at [1237, 415] on div at bounding box center [1222, 419] width 631 height 19
drag, startPoint x: 1394, startPoint y: 341, endPoint x: 1521, endPoint y: 342, distance: 127.0
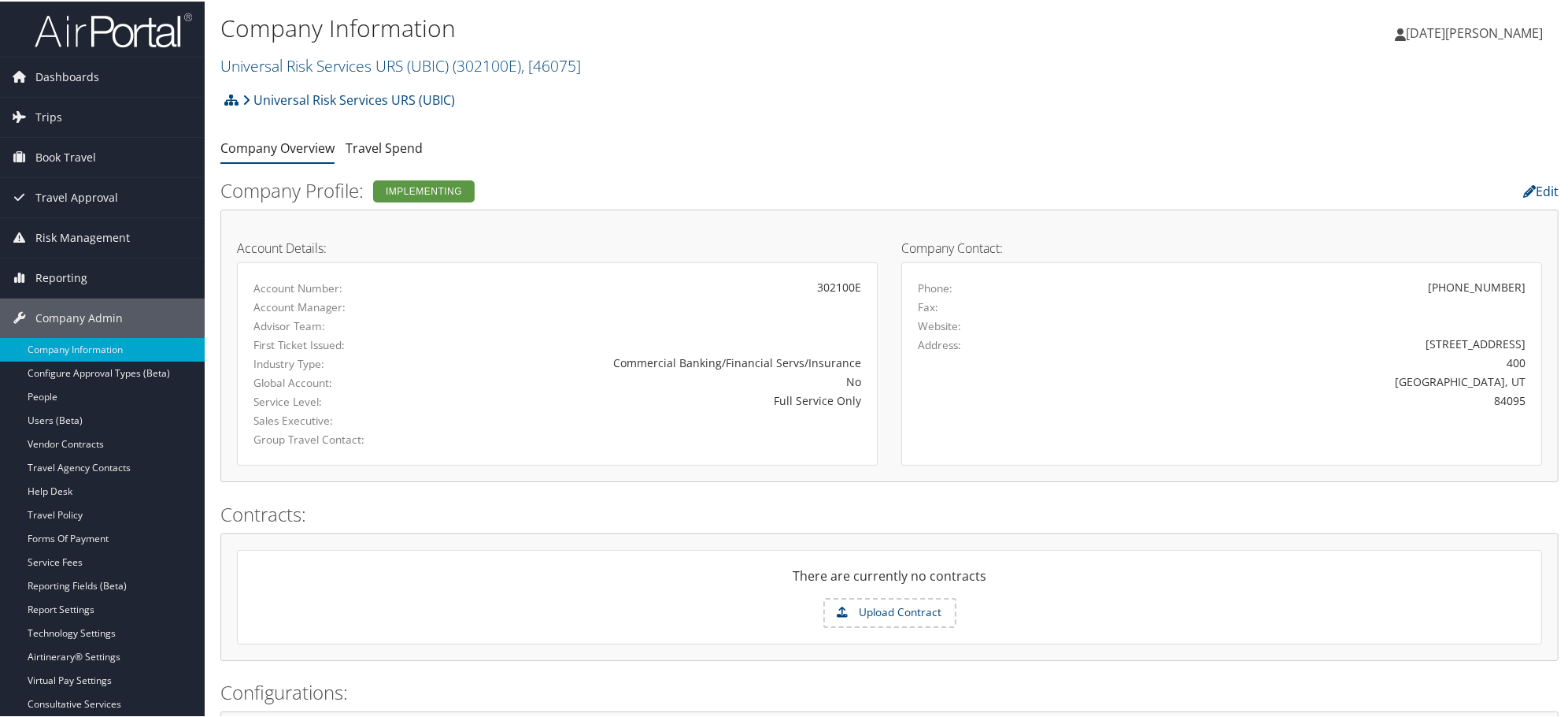
click at [1521, 342] on div "10421 S Jordan Gateway" at bounding box center [1300, 342] width 473 height 17
copy div "10421 S Jordan Gateway"
drag, startPoint x: 784, startPoint y: 407, endPoint x: 808, endPoint y: 407, distance: 24.0
click at [784, 407] on div "Full Service Only" at bounding box center [662, 399] width 398 height 17
click at [1508, 399] on div "84095" at bounding box center [1300, 399] width 450 height 17
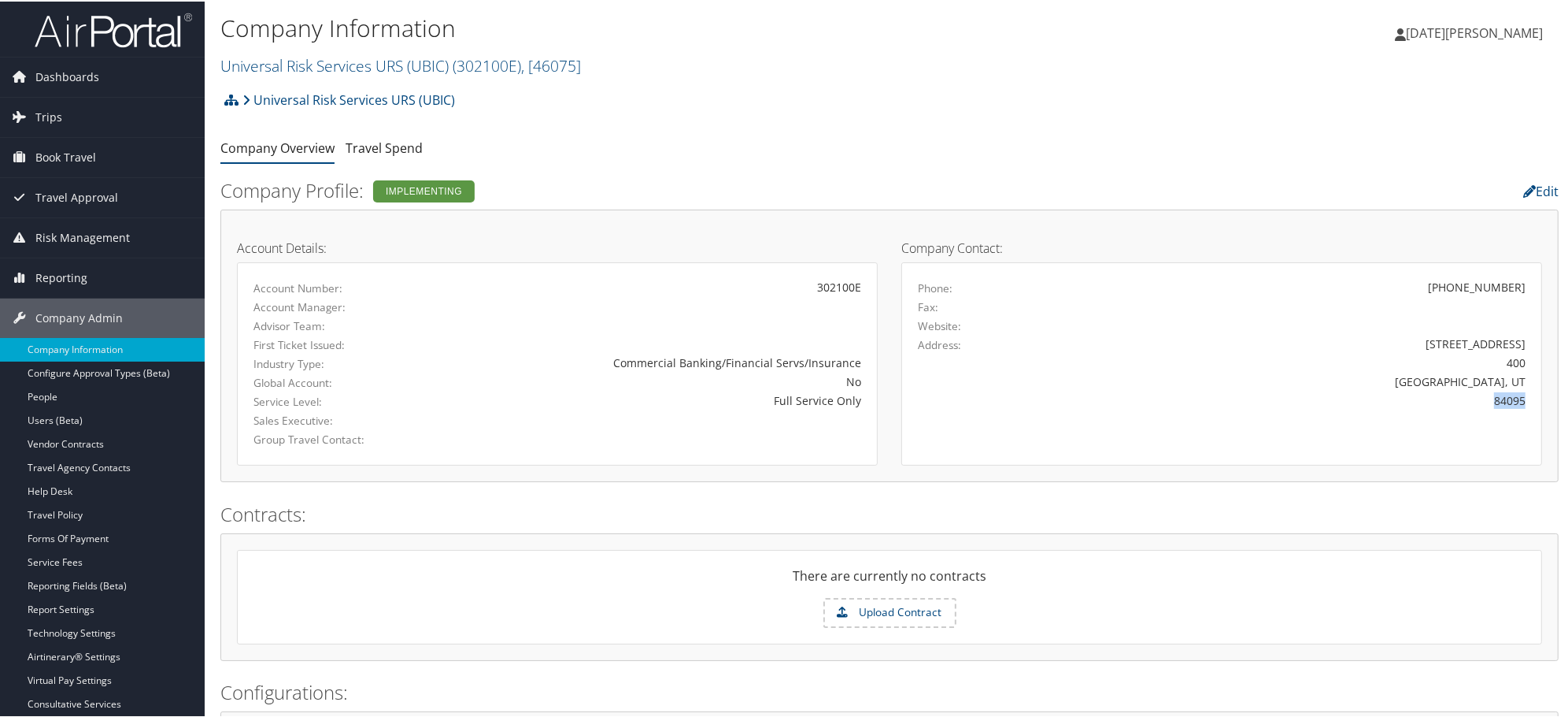
click at [1508, 399] on div "84095" at bounding box center [1300, 399] width 450 height 17
copy div "84095"
drag, startPoint x: 1434, startPoint y: 382, endPoint x: 1528, endPoint y: 386, distance: 94.1
click at [1528, 386] on div "South Jordan, UT" at bounding box center [1300, 380] width 473 height 17
copy div "South Jordan, UT"
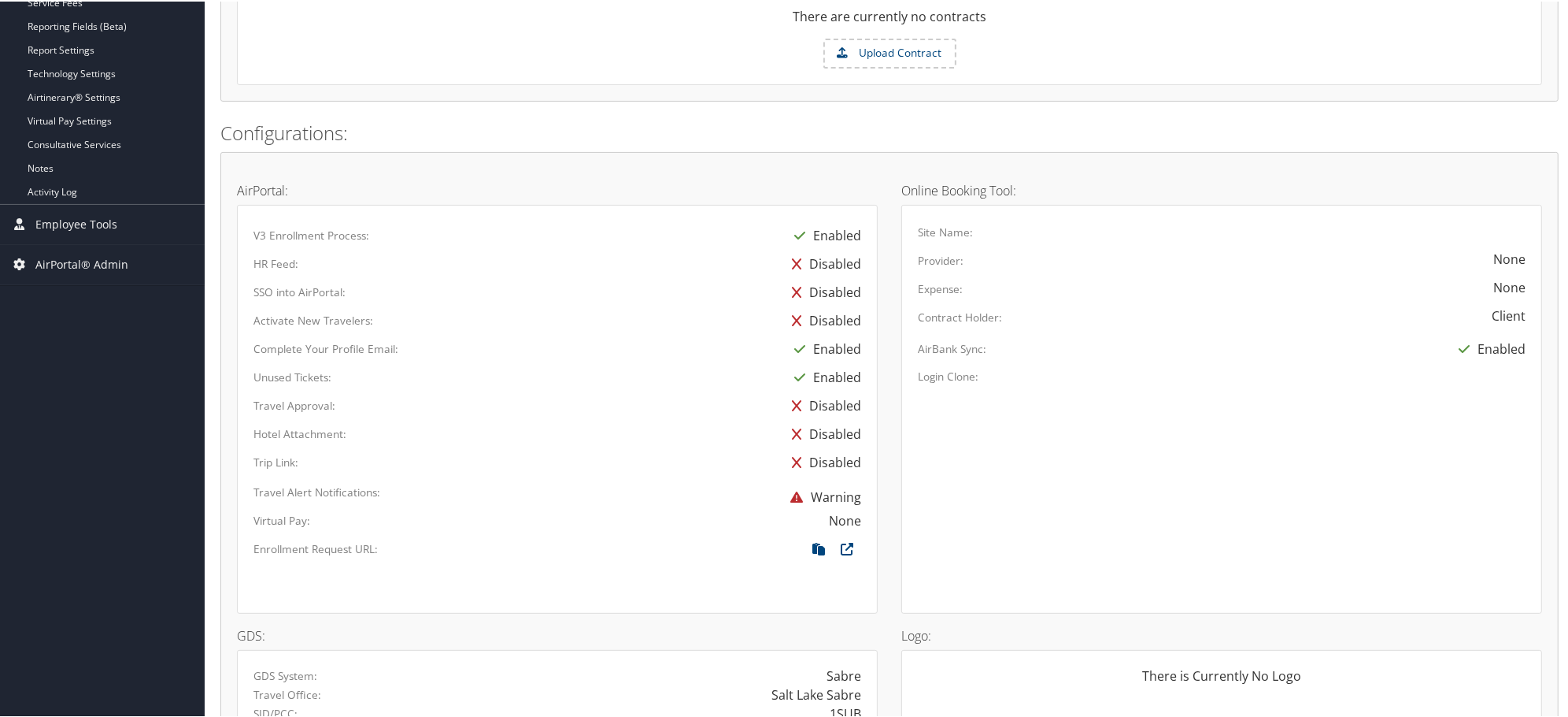
scroll to position [626, 0]
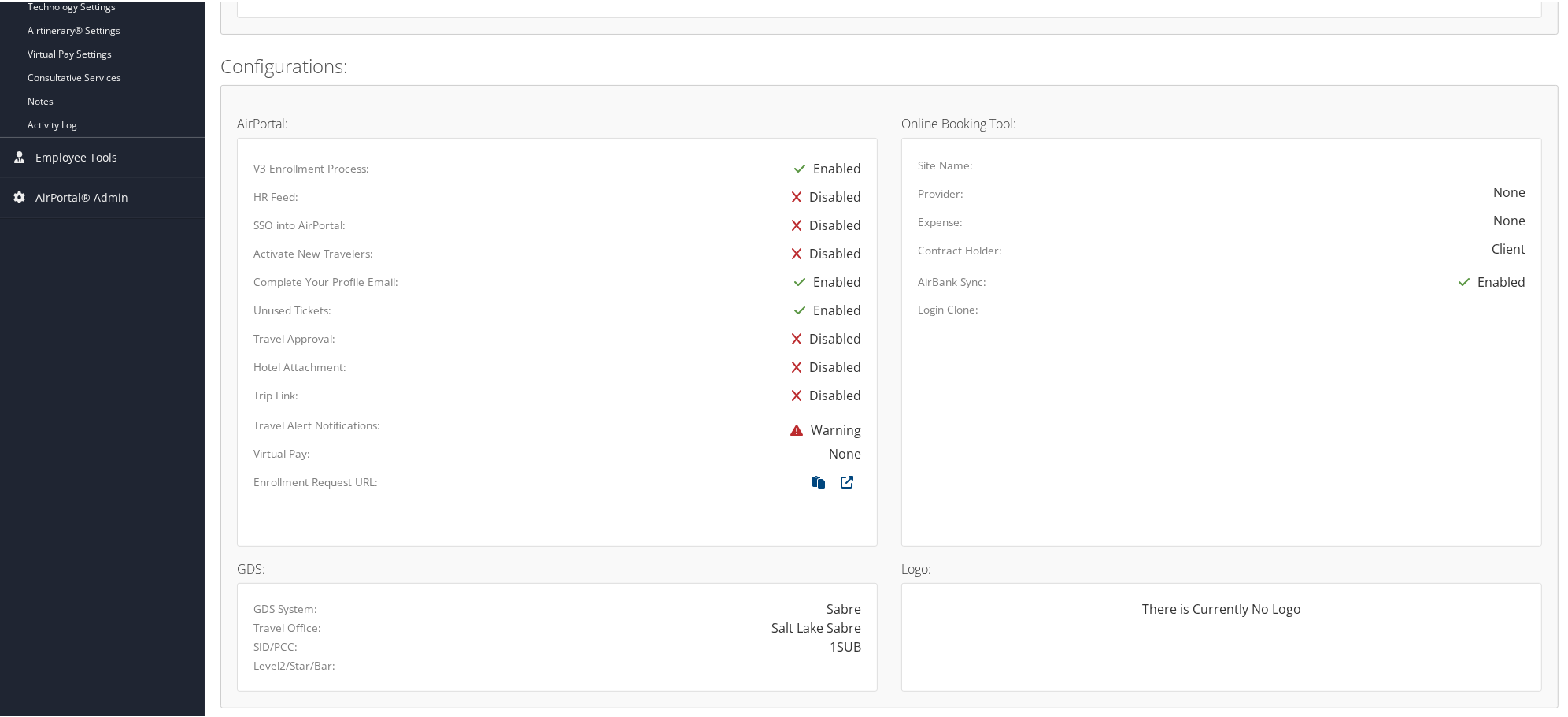
click at [750, 366] on div "Disabled" at bounding box center [741, 366] width 263 height 28
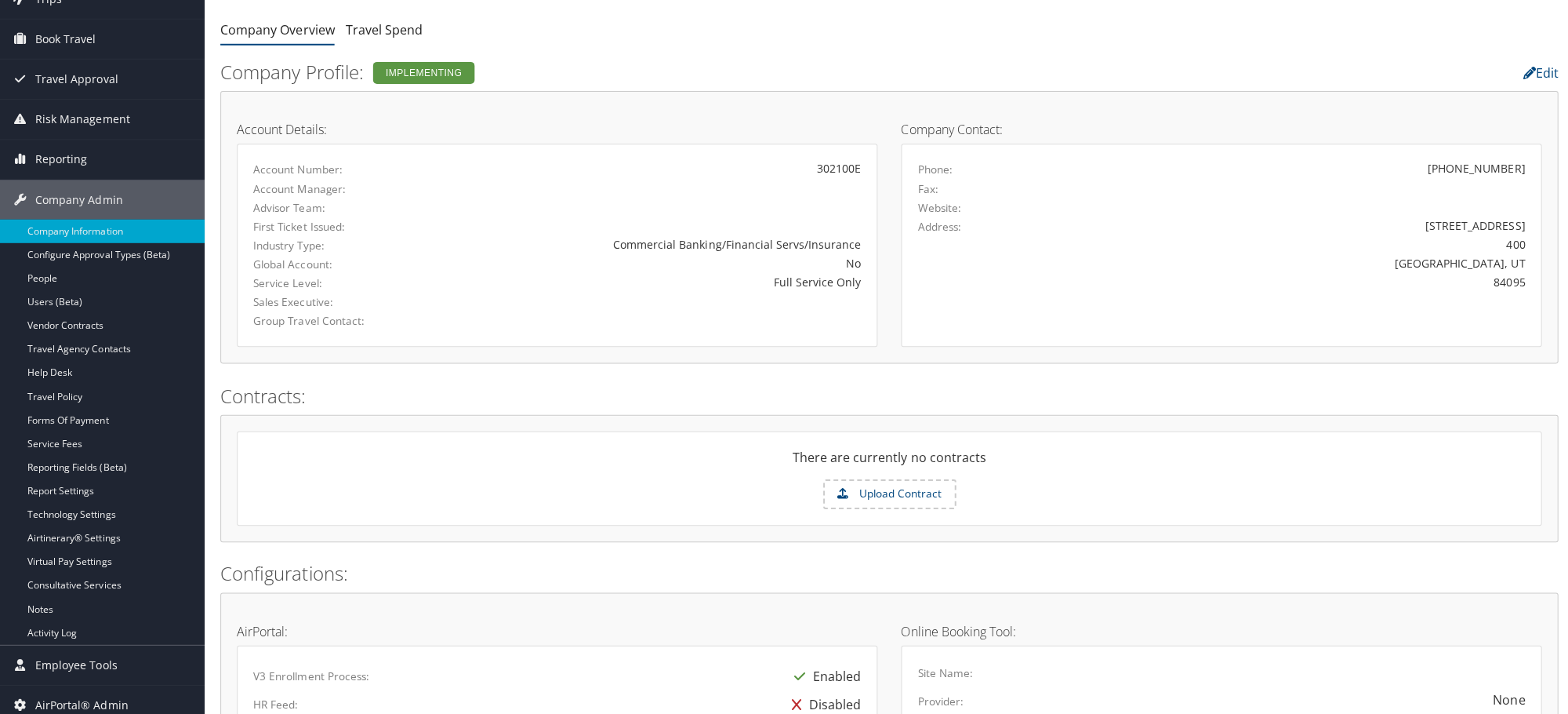
scroll to position [0, 0]
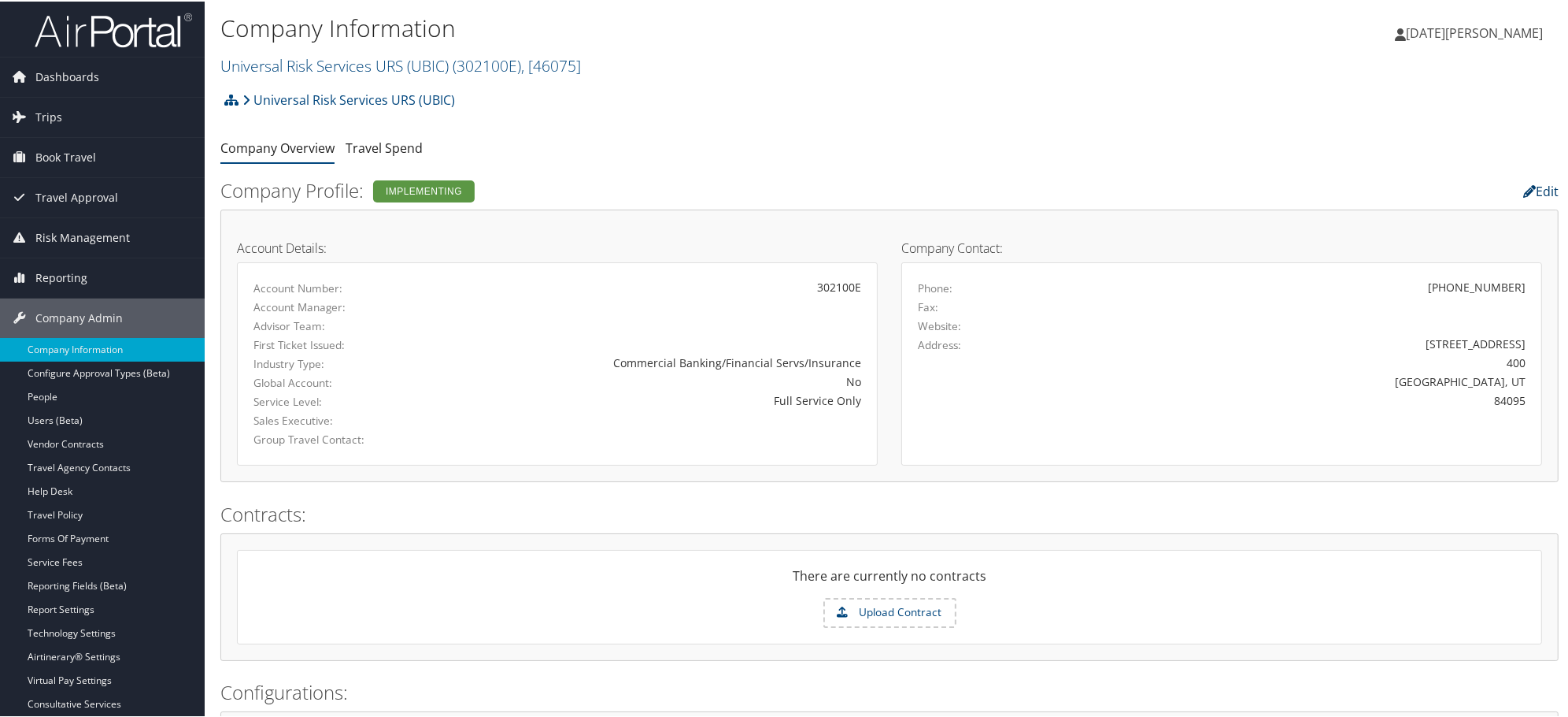
click at [1551, 186] on link "Edit" at bounding box center [1540, 190] width 36 height 17
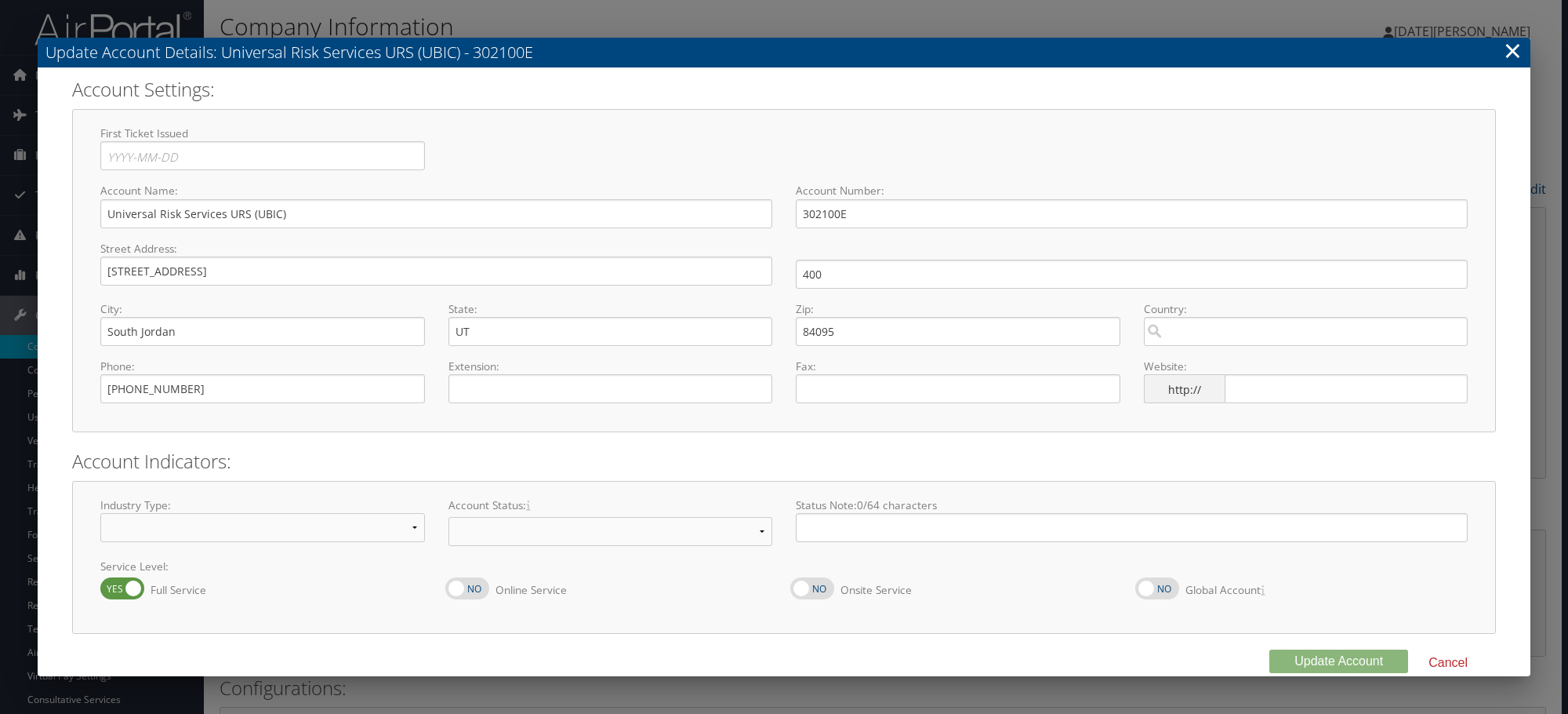
select select "7"
click at [1515, 50] on link "×" at bounding box center [1512, 50] width 18 height 31
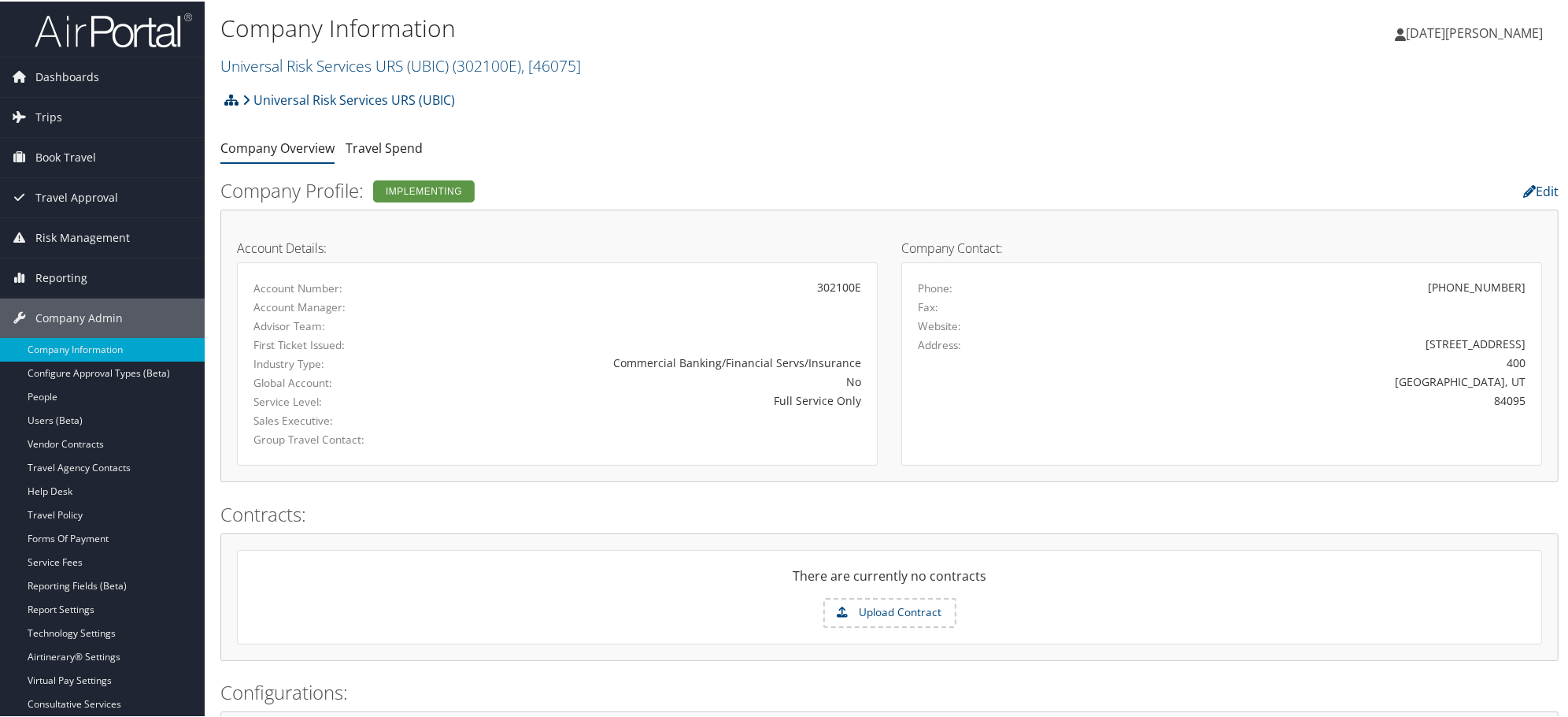
click at [236, 96] on icon at bounding box center [231, 99] width 14 height 13
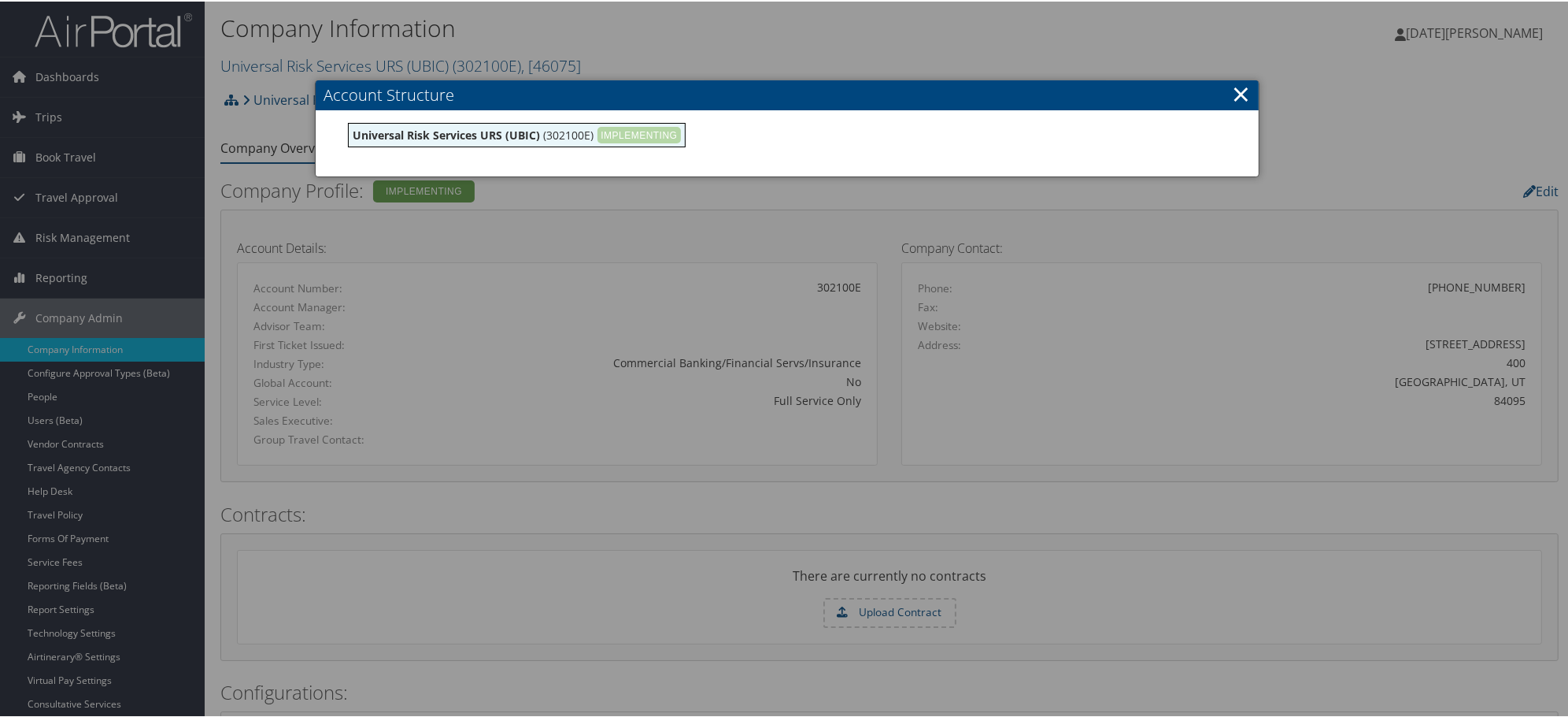
click at [517, 398] on div at bounding box center [787, 358] width 1574 height 717
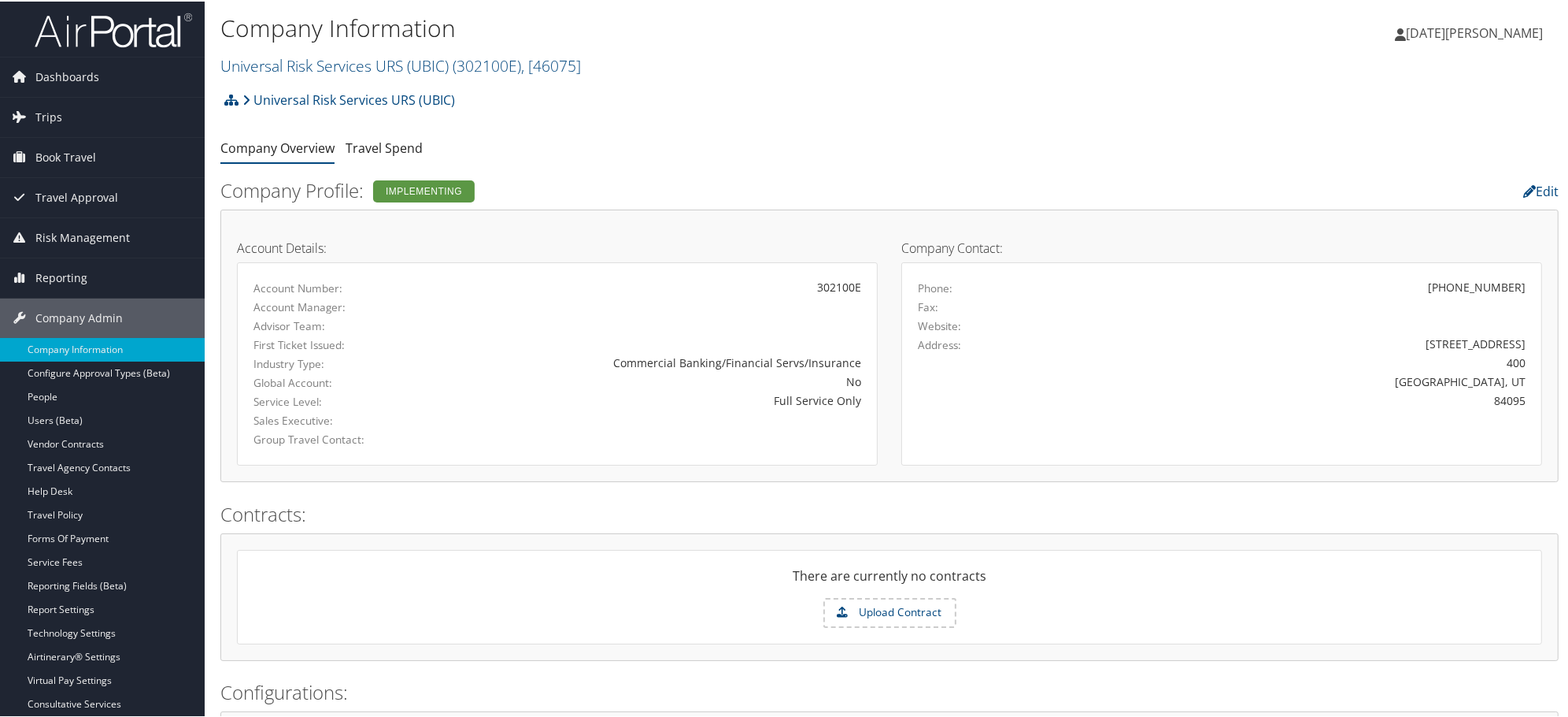
drag, startPoint x: 1443, startPoint y: 287, endPoint x: 1521, endPoint y: 286, distance: 78.0
click at [1521, 286] on div "(801) 414-3759" at bounding box center [1300, 285] width 473 height 17
click at [1506, 284] on div "(801) 414-3759" at bounding box center [1476, 285] width 98 height 17
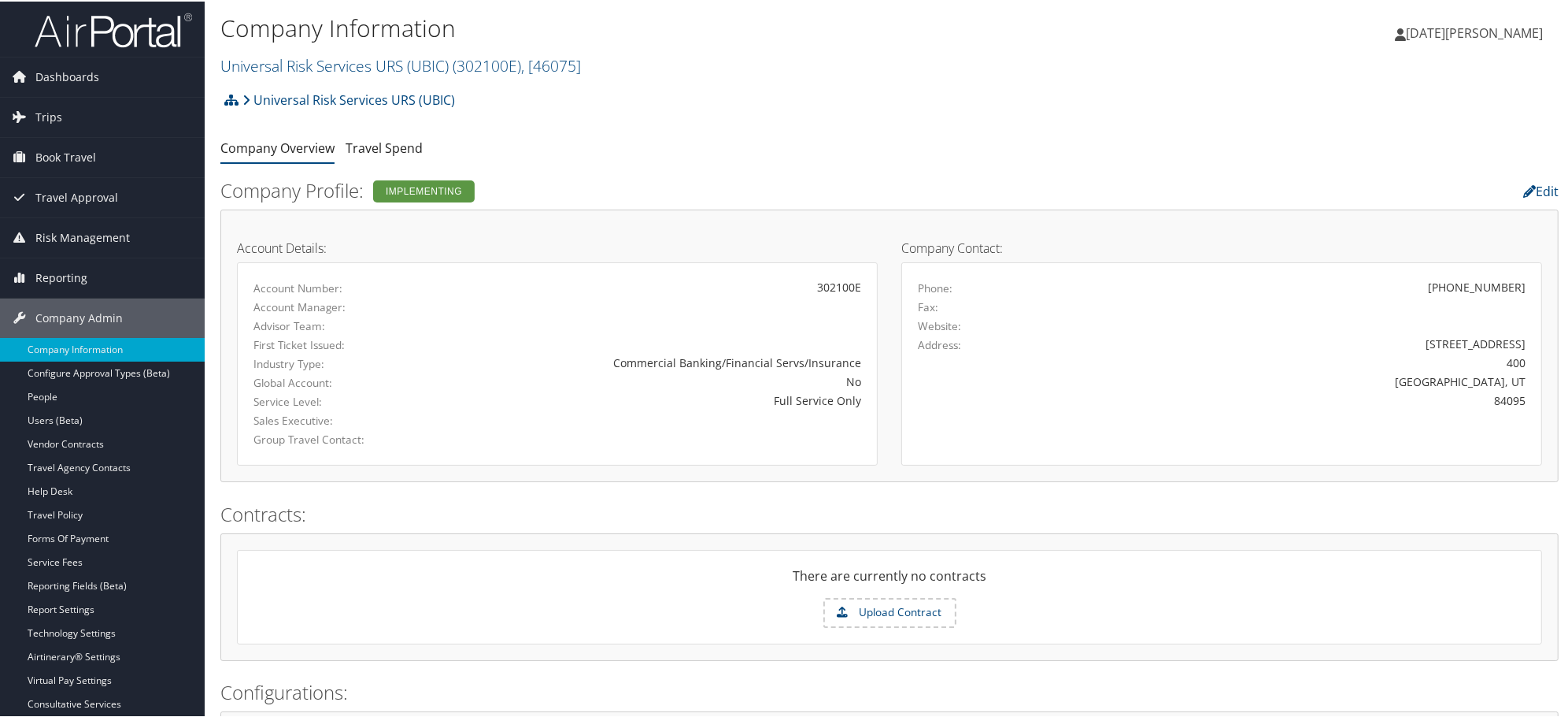
click at [1387, 280] on div "(801) 414-3759" at bounding box center [1300, 285] width 473 height 17
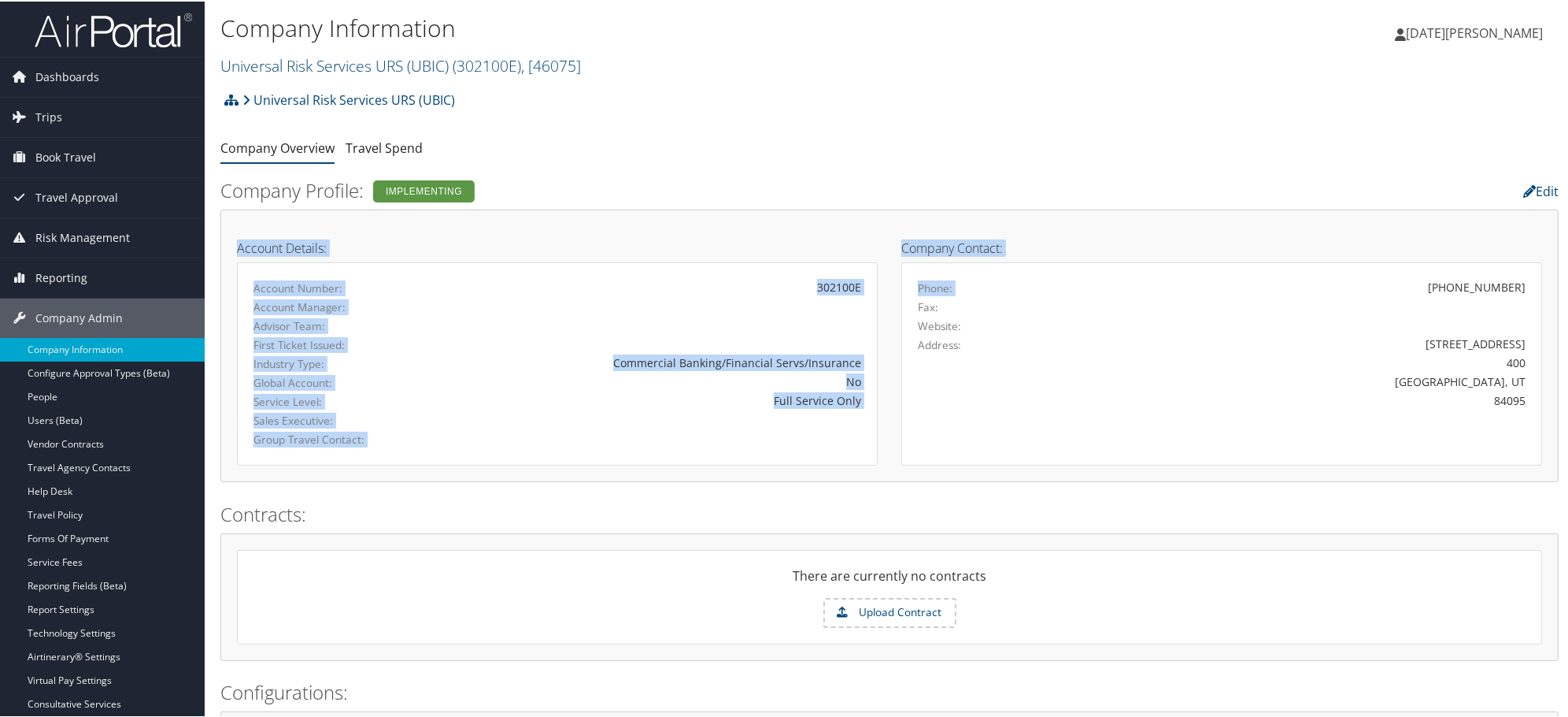
drag, startPoint x: 1420, startPoint y: 279, endPoint x: 1554, endPoint y: 287, distance: 134.2
click at [1532, 284] on div "Phone: (801) 414-3759 Fax: Website: Address: 10421 S Jordan Gateway 400 South J…" at bounding box center [1222, 362] width 641 height 203
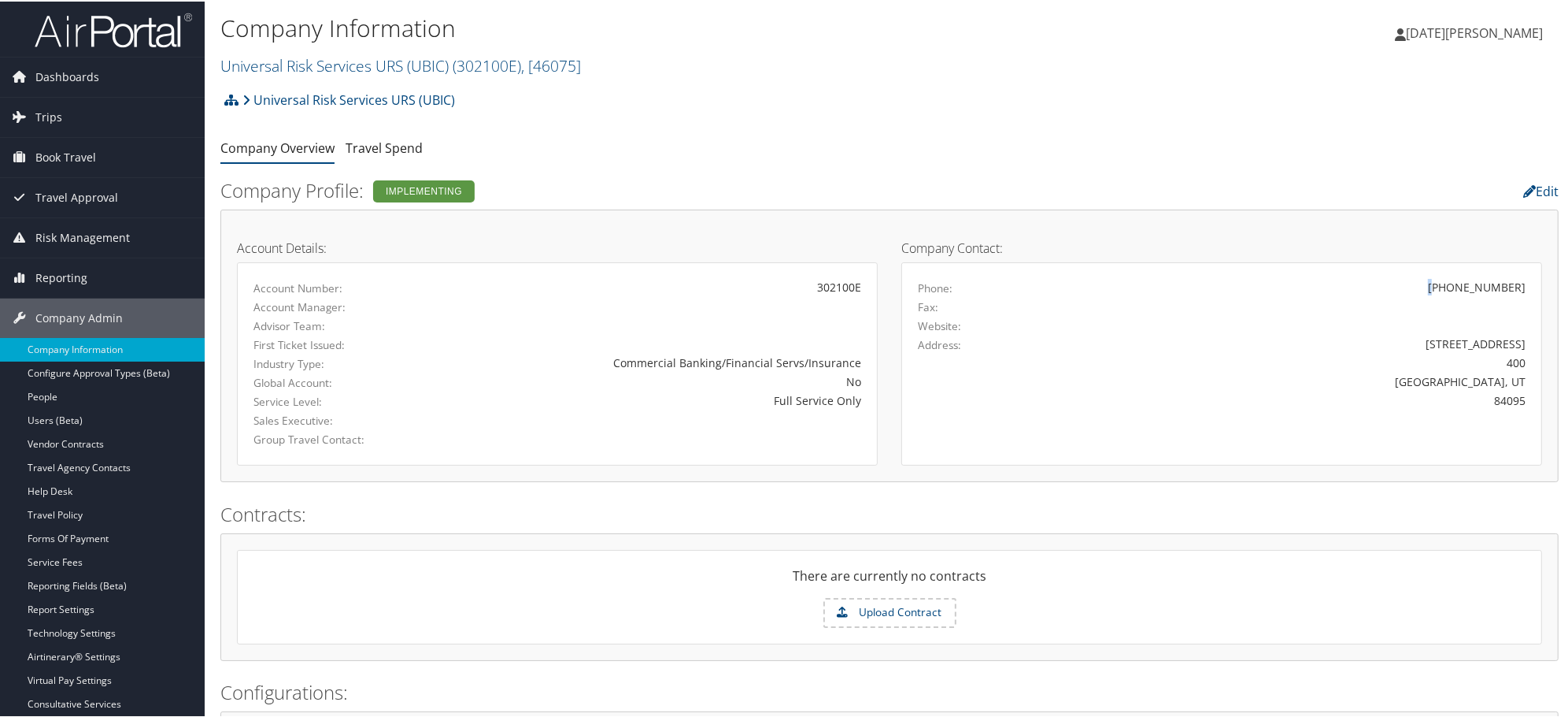
drag, startPoint x: 1446, startPoint y: 287, endPoint x: 1547, endPoint y: 287, distance: 101.0
click at [1547, 287] on div "Company Contact: Phone: (801) 414-3759 Fax: Website: Address: 10421 S Jordan Ga…" at bounding box center [1222, 343] width 664 height 239
drag, startPoint x: 1446, startPoint y: 281, endPoint x: 1516, endPoint y: 282, distance: 70.0
click at [1516, 282] on div "(801) 414-3759" at bounding box center [1300, 285] width 473 height 17
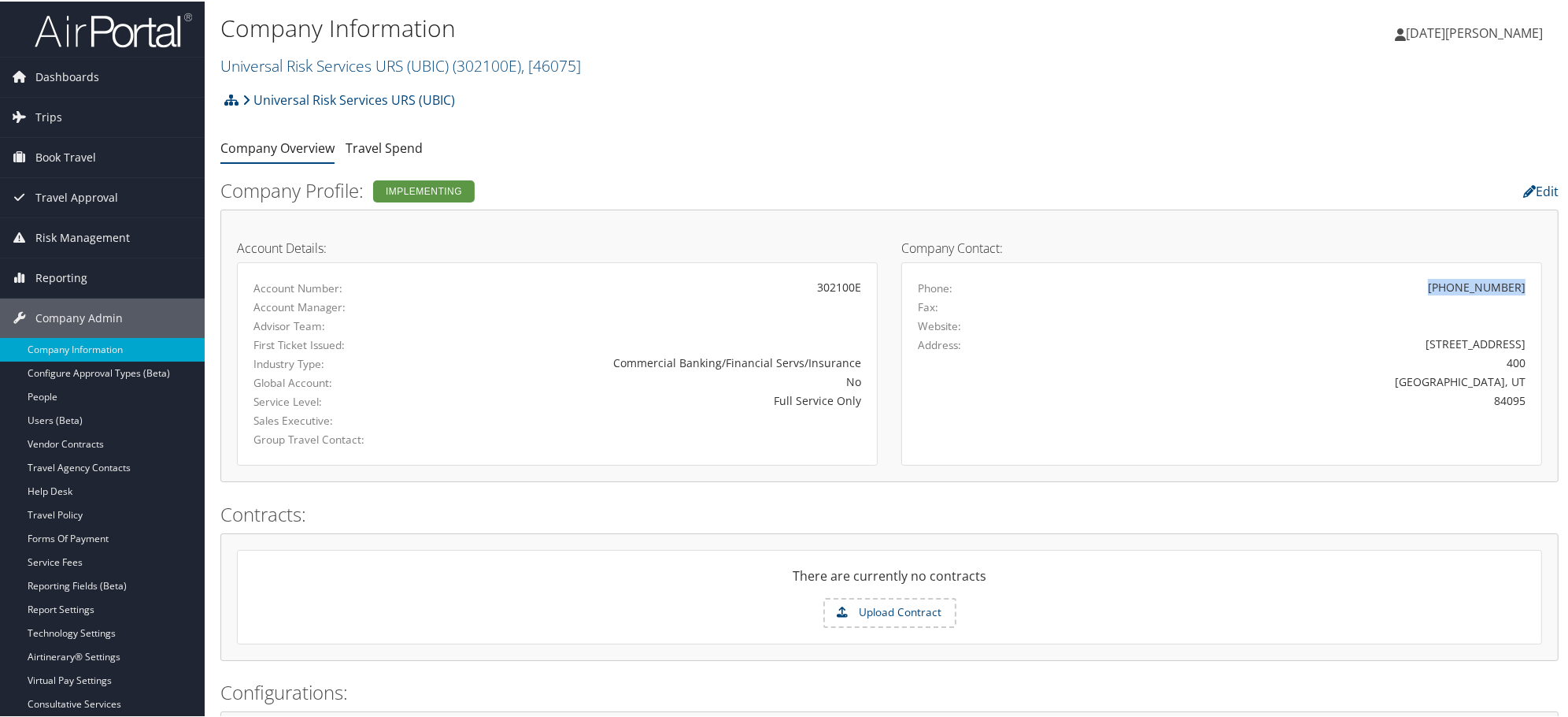
copy div "(801) 414-3759"
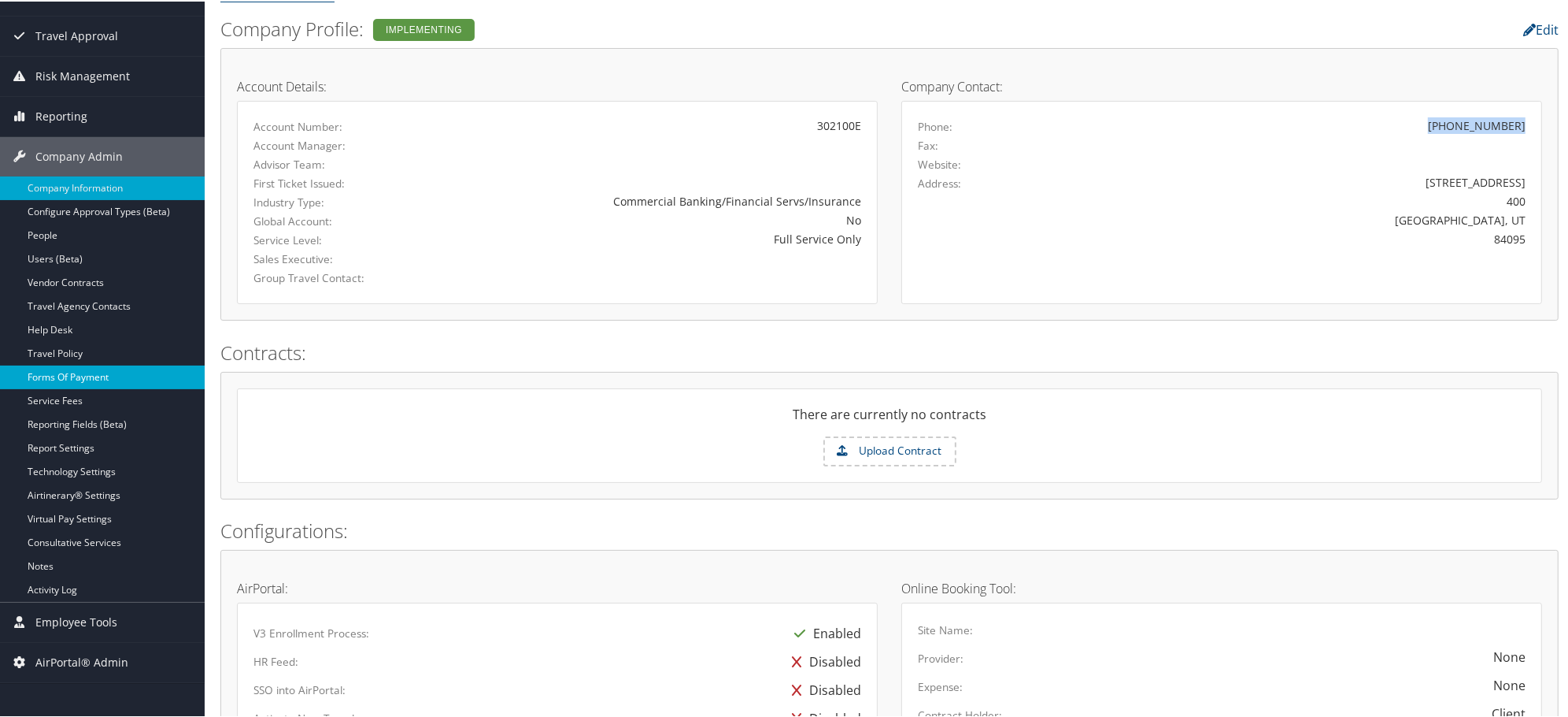
scroll to position [175, 0]
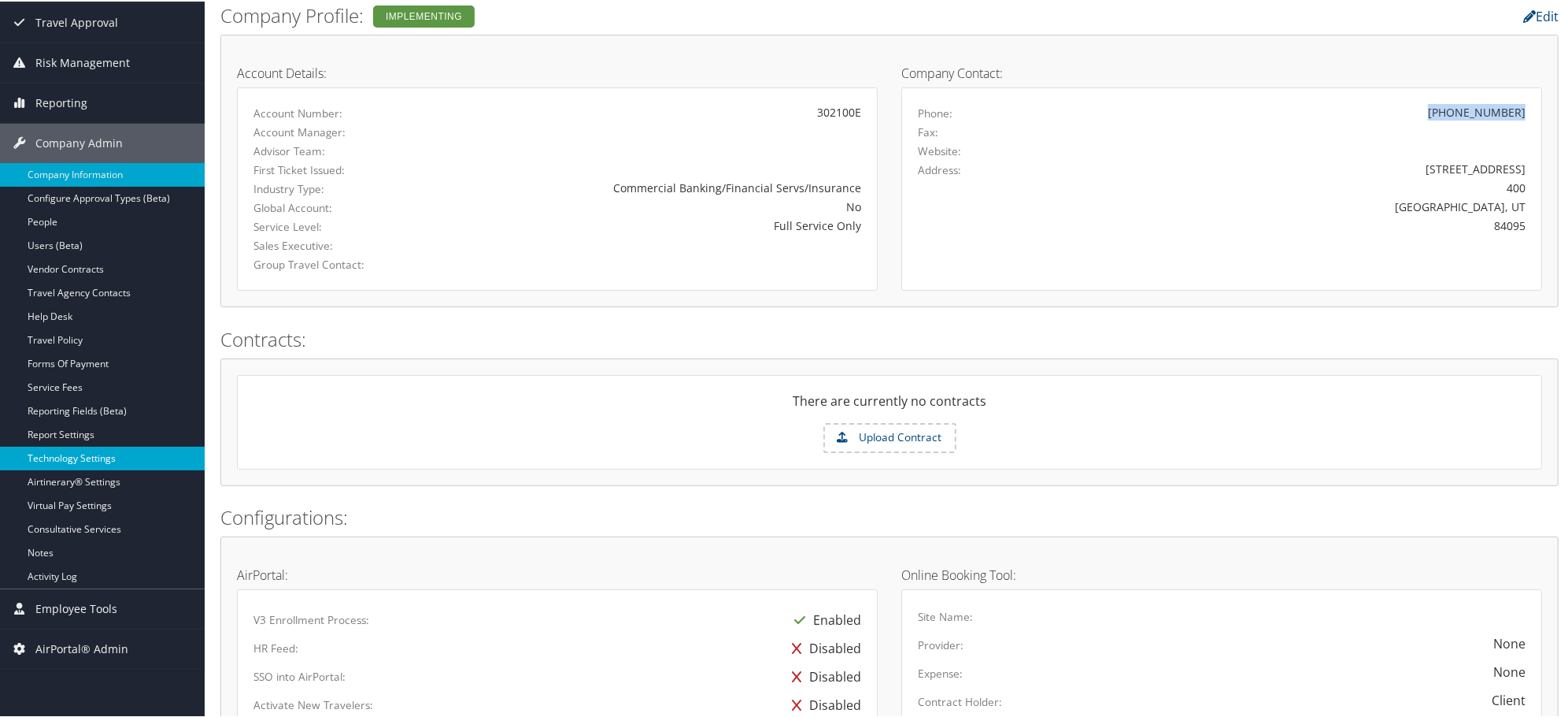
click at [76, 463] on link "Technology Settings" at bounding box center [102, 456] width 204 height 24
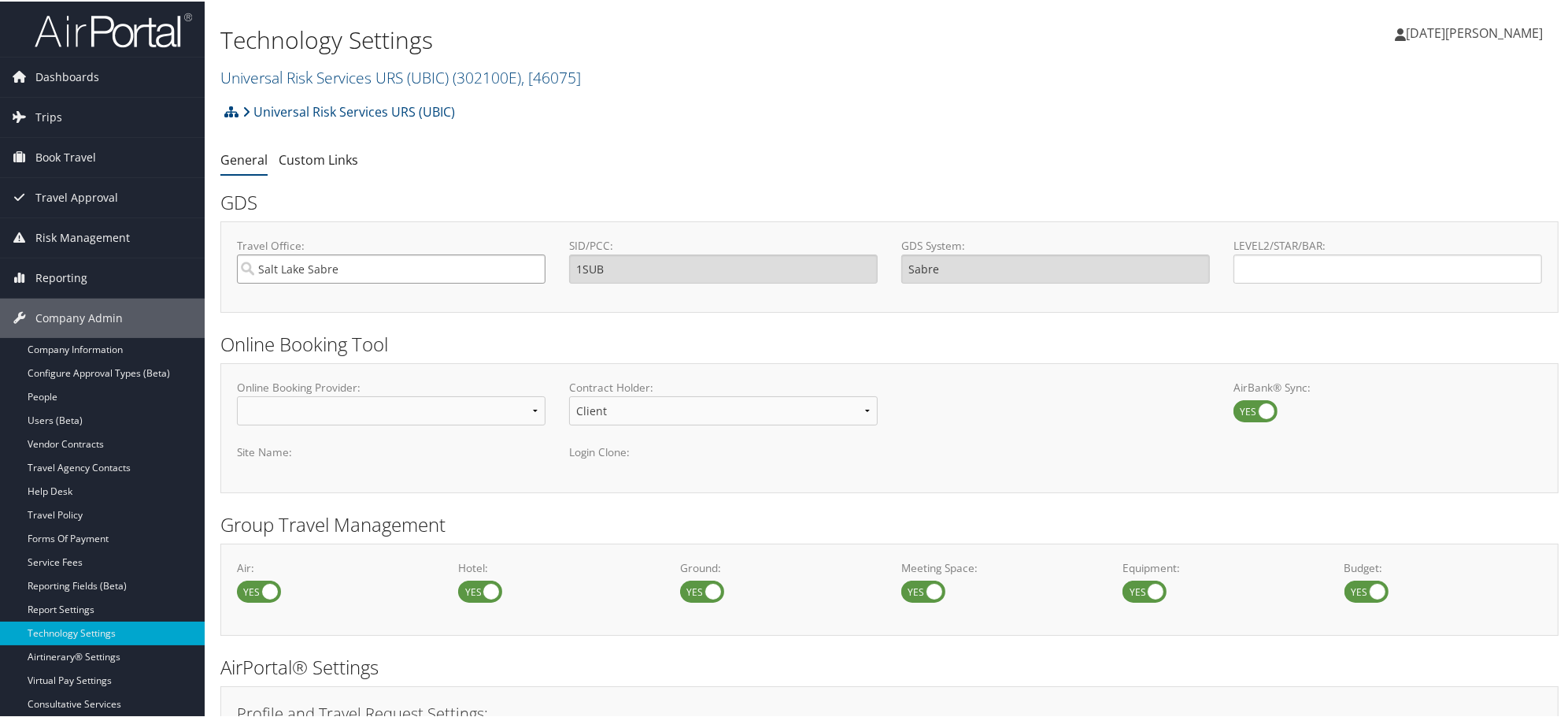
click at [373, 276] on input "Salt Lake Sabre" at bounding box center [391, 267] width 309 height 29
type input "t"
click at [402, 264] on input "Travel Office:" at bounding box center [391, 267] width 309 height 29
type input "1"
type input "t"
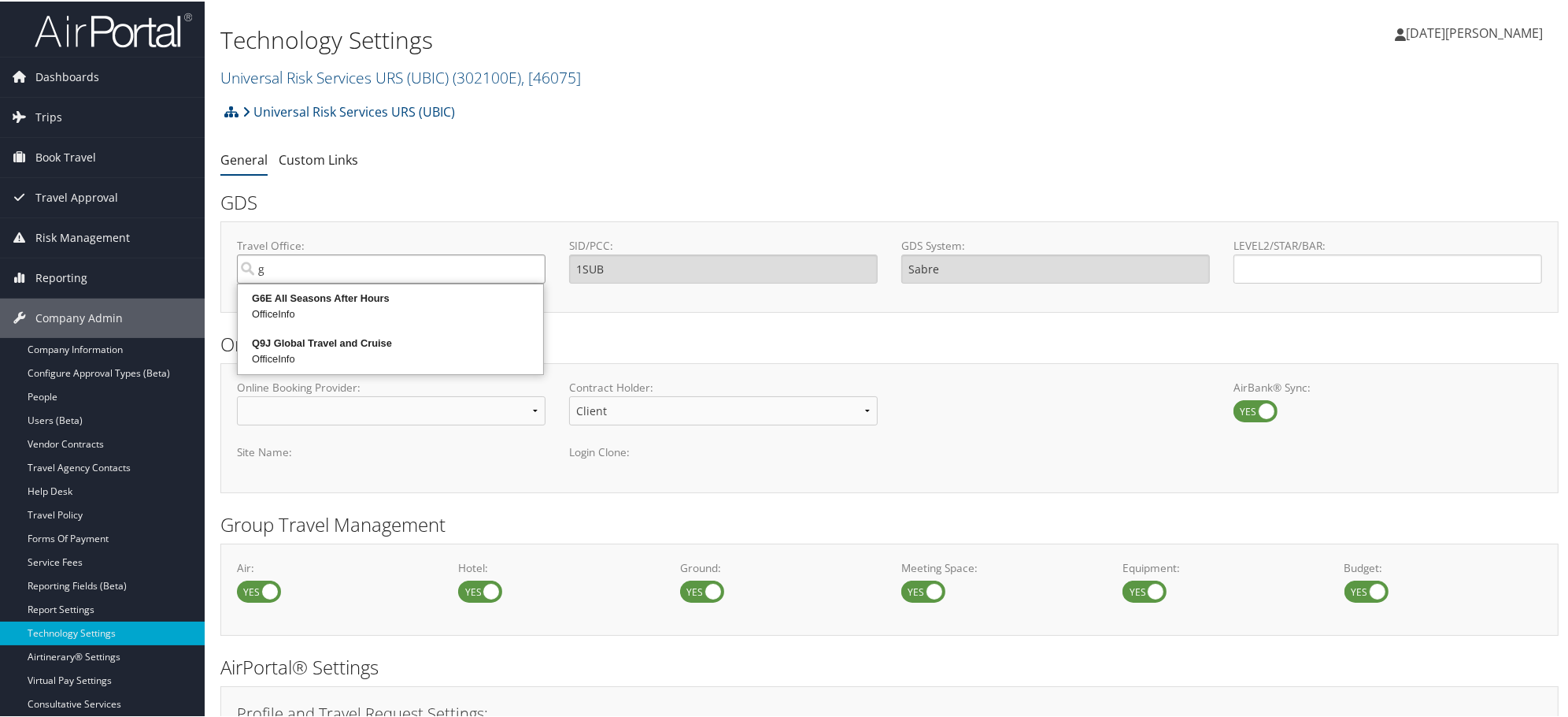
type input "g"
click at [265, 260] on input "g" at bounding box center [391, 267] width 309 height 29
click at [265, 260] on input "Travel Office:" at bounding box center [391, 267] width 309 height 29
click at [310, 295] on div "1BK8 Meeting and Incentives" at bounding box center [390, 297] width 301 height 16
type input "1BK8 Meeting and Incentives"
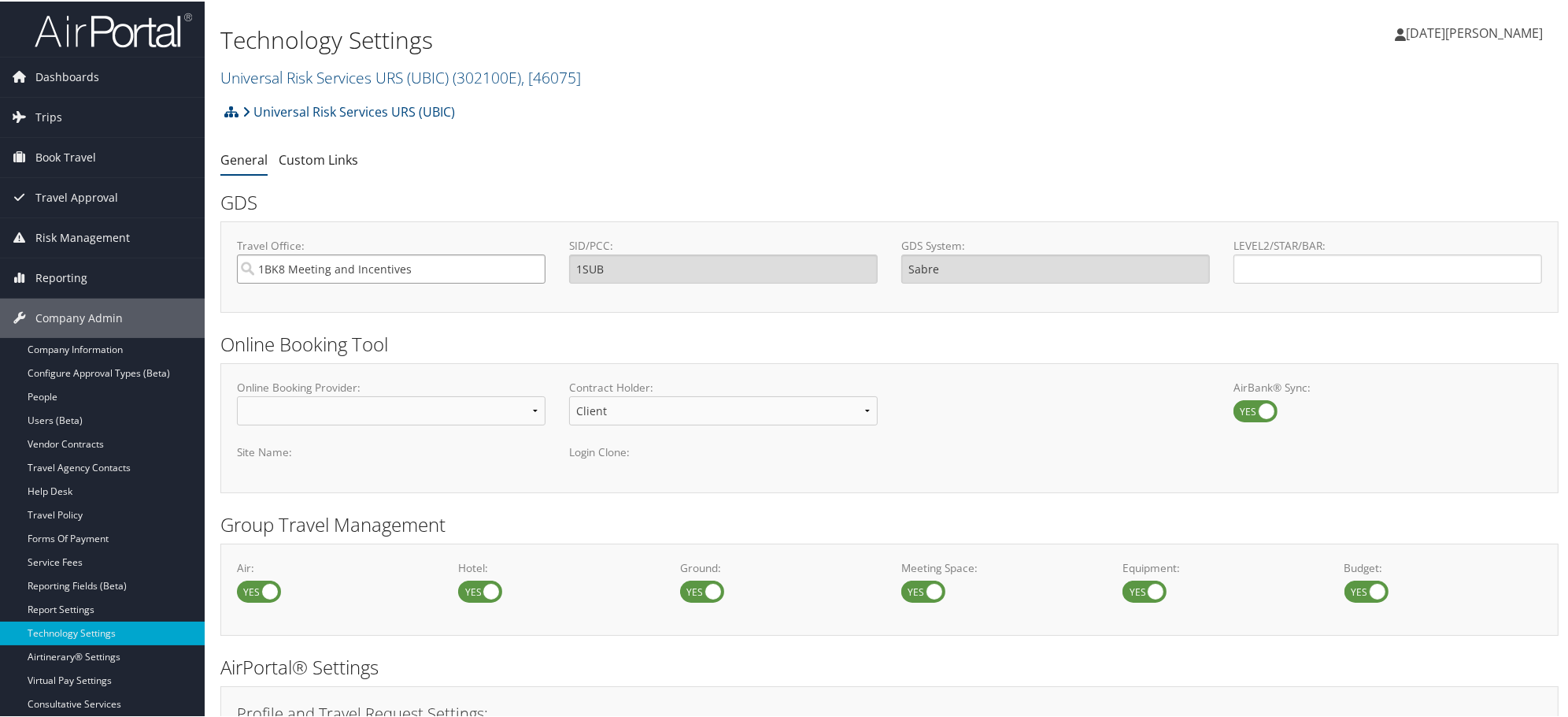
type input "1BK8"
type input "Travelport+"
type input "1BK8 Meeting and Incentives"
click at [1340, 268] on input "LEVEL2/STAR/BAR:" at bounding box center [1387, 267] width 309 height 29
paste input "GUBIC"
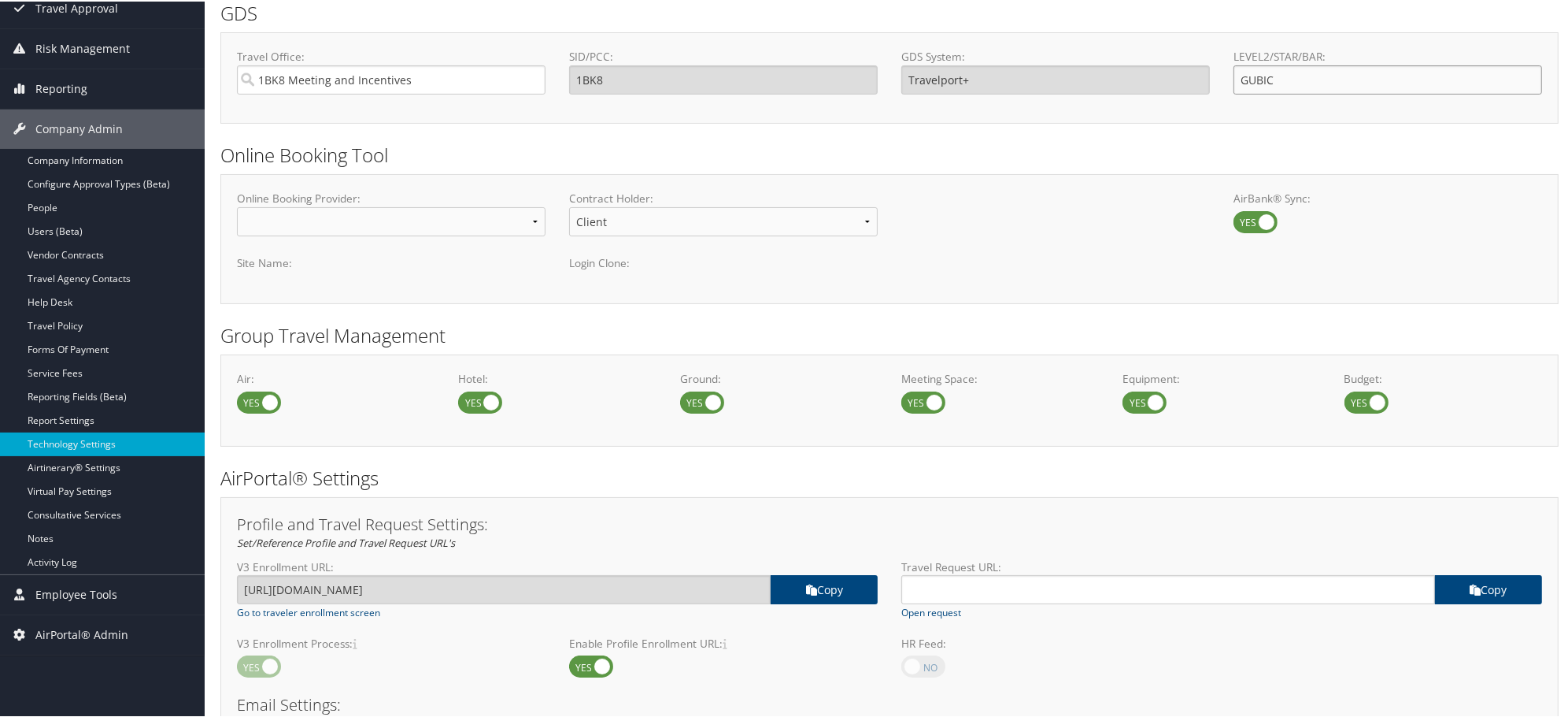
scroll to position [350, 0]
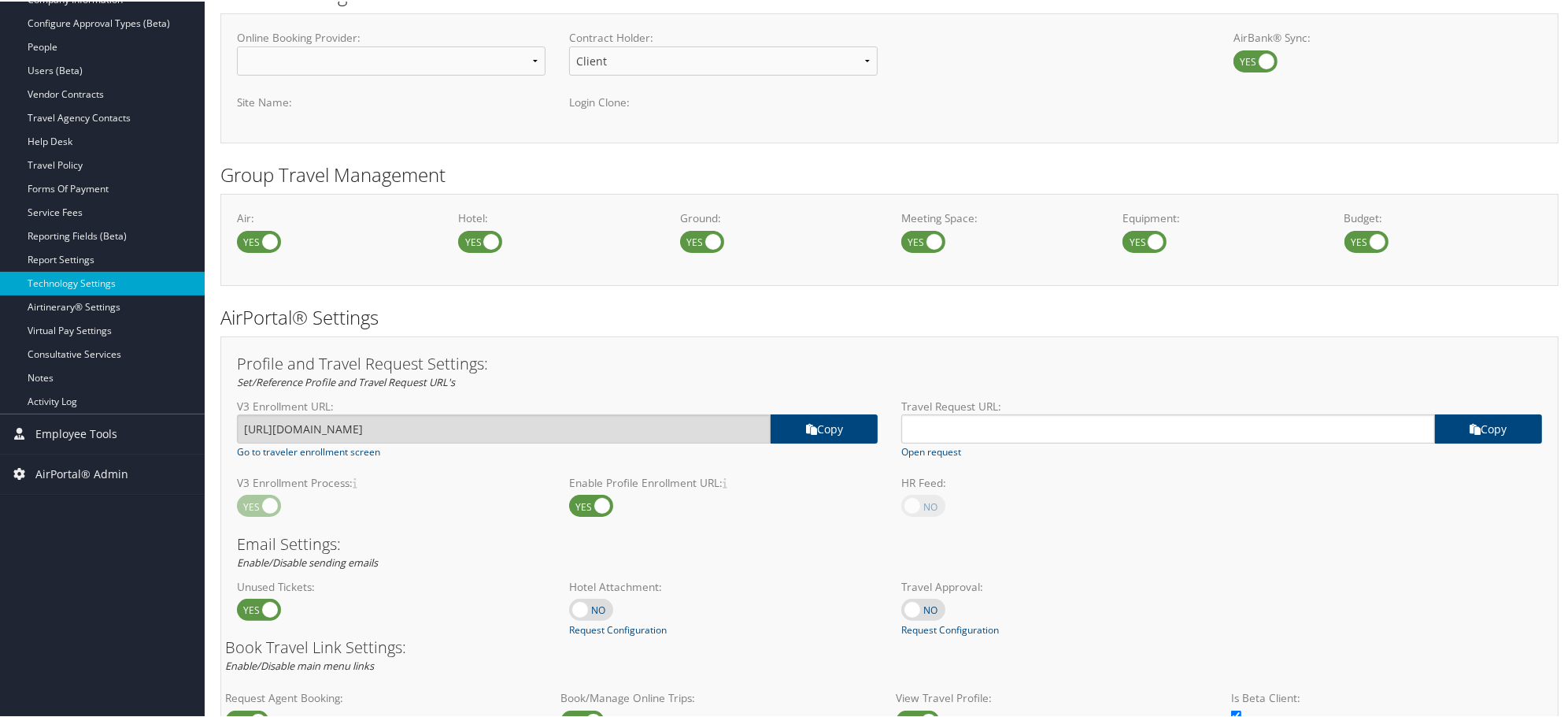
type input "GUBIC"
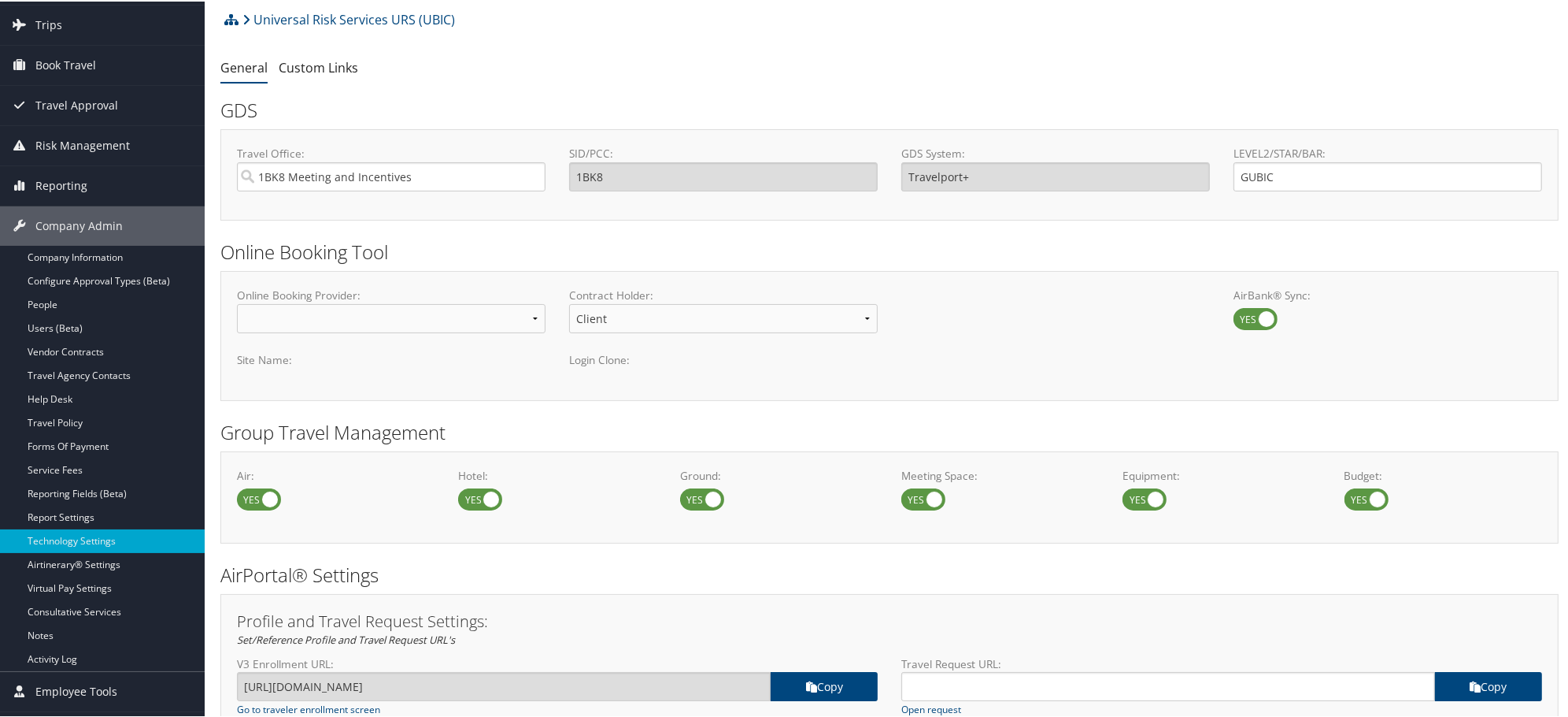
scroll to position [0, 0]
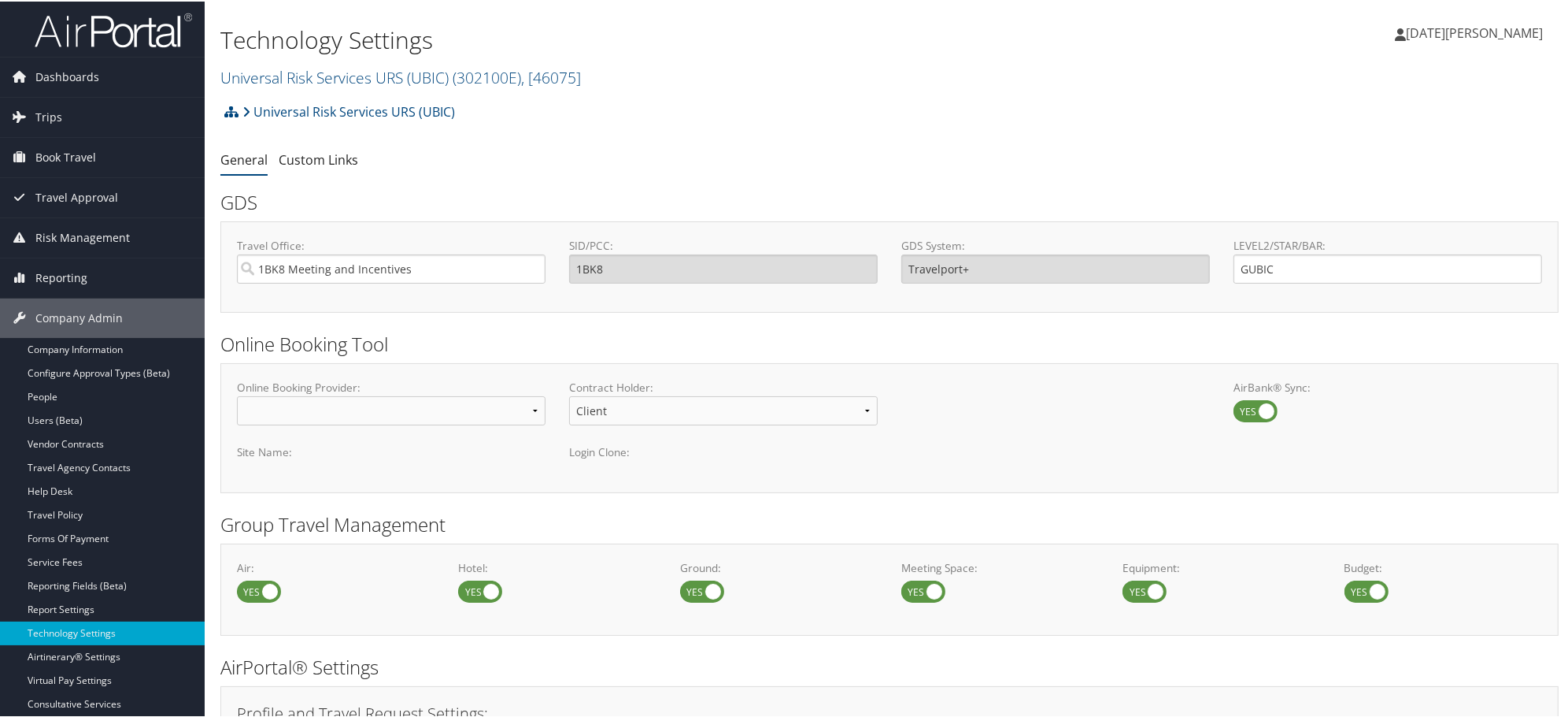
click at [984, 355] on h2 "Online Booking Tool" at bounding box center [889, 343] width 1338 height 27
click at [851, 150] on ul "General Custom Links" at bounding box center [889, 160] width 1338 height 28
click at [56, 73] on span "Dashboards" at bounding box center [67, 76] width 64 height 39
